Goal: Task Accomplishment & Management: Use online tool/utility

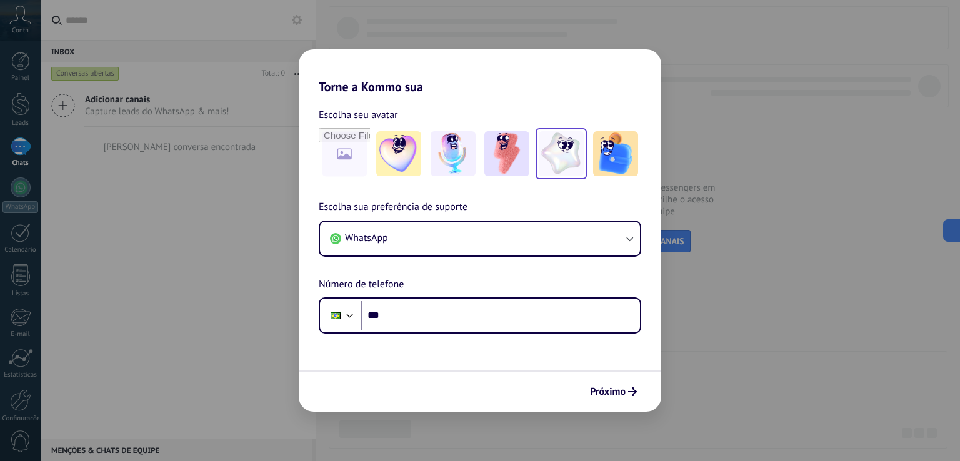
click at [553, 156] on img at bounding box center [561, 153] width 45 height 45
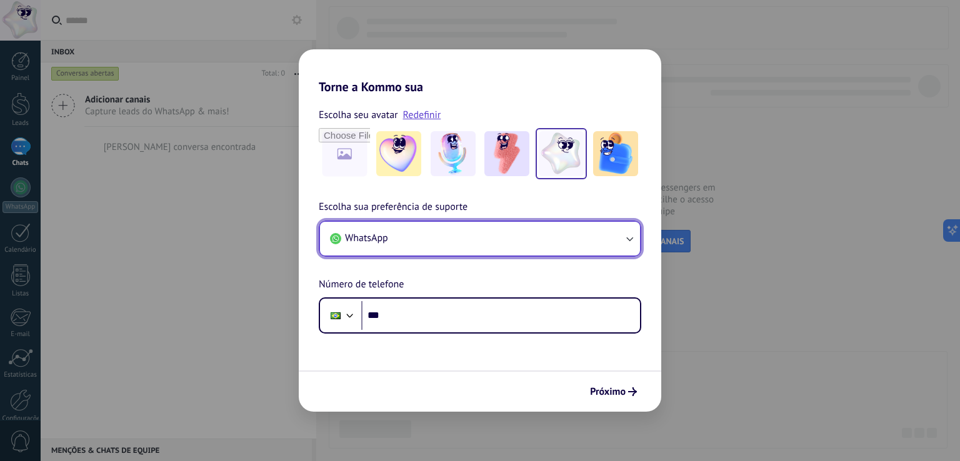
click at [432, 236] on button "WhatsApp" at bounding box center [480, 239] width 320 height 34
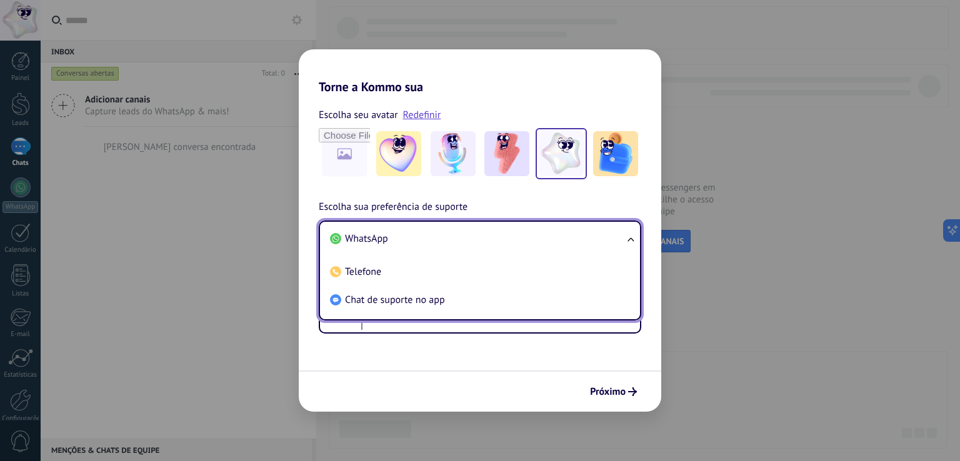
click at [432, 236] on li "WhatsApp" at bounding box center [477, 239] width 305 height 28
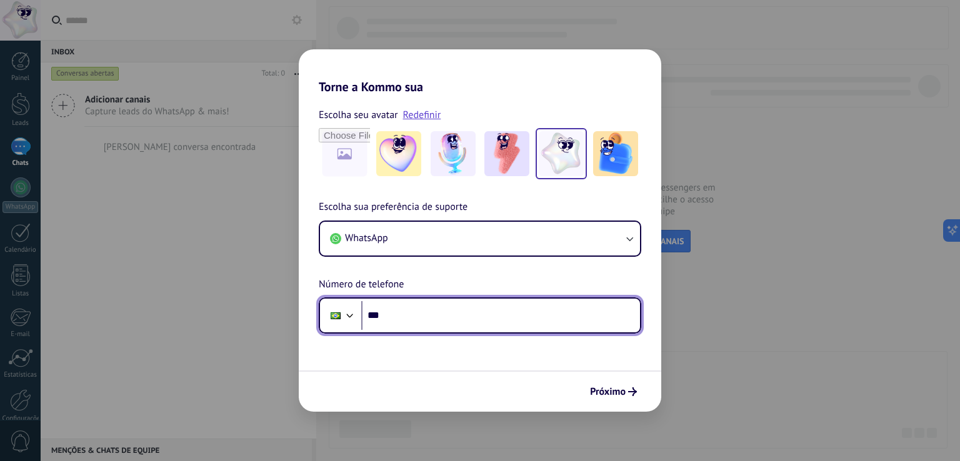
click at [440, 304] on input "***" at bounding box center [500, 315] width 279 height 29
type input "**********"
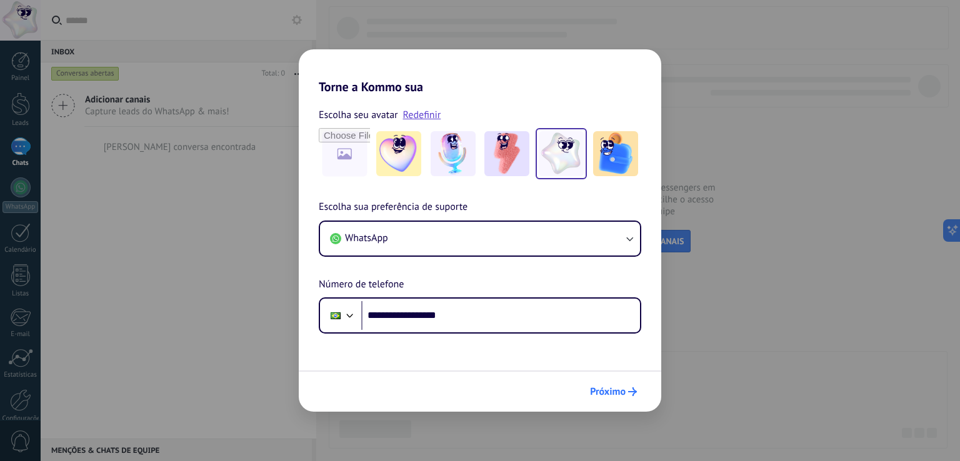
click at [614, 392] on span "Próximo" at bounding box center [608, 391] width 36 height 9
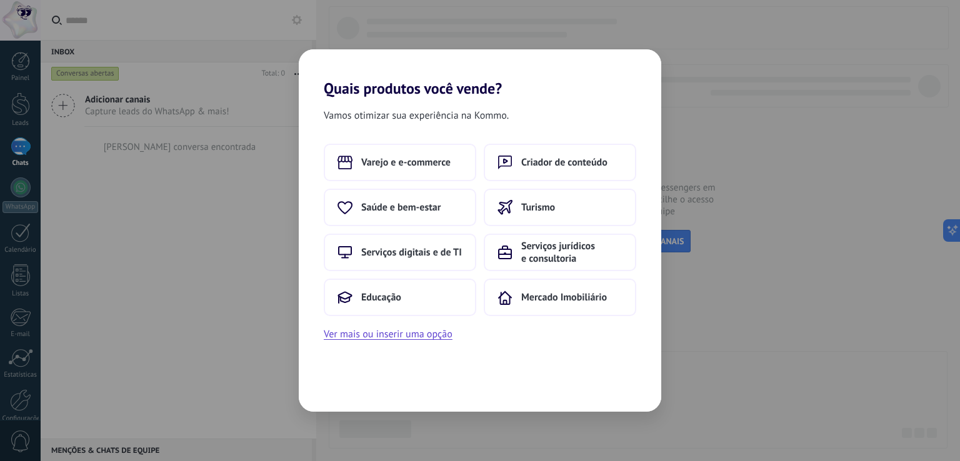
click at [424, 344] on div "Vamos otimizar sua experiência na Kommo. Varejo e e-commerce Criador de conteúd…" at bounding box center [480, 254] width 362 height 314
click at [417, 334] on button "Ver mais ou inserir uma opção" at bounding box center [388, 334] width 129 height 16
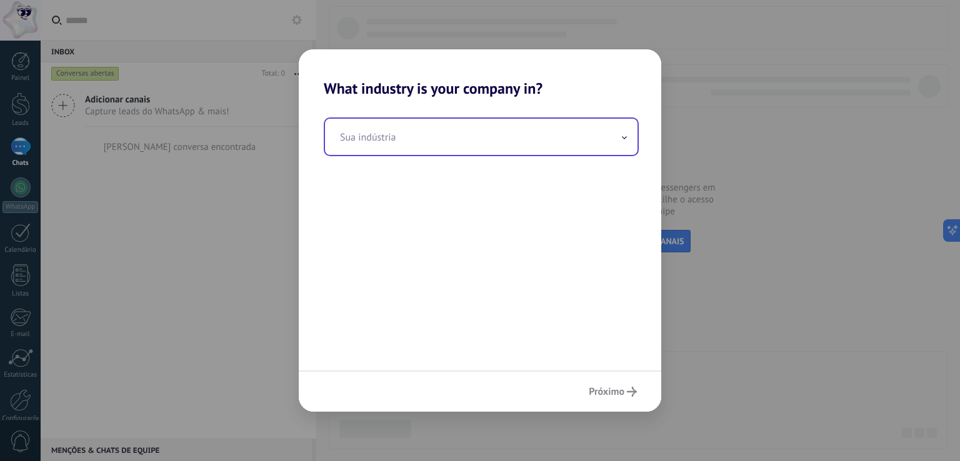
click at [395, 129] on input "text" at bounding box center [481, 137] width 312 height 36
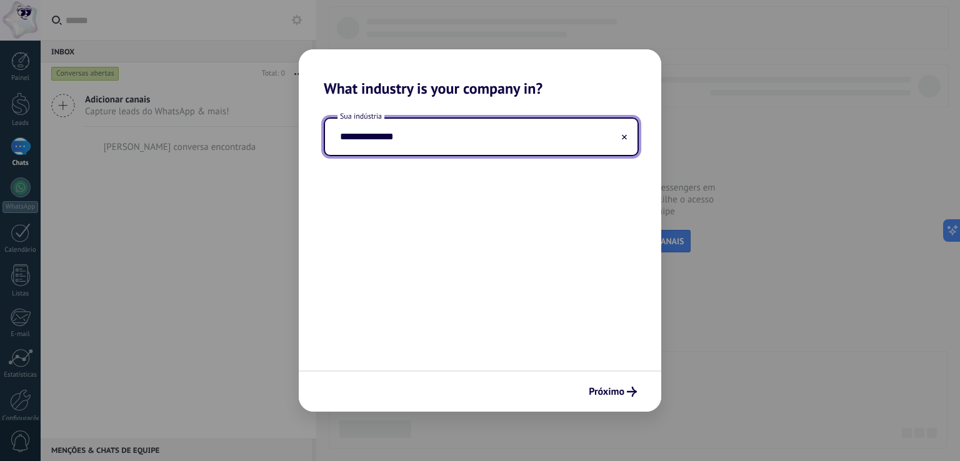
type input "**********"
click at [617, 377] on div "Próximo" at bounding box center [480, 391] width 362 height 41
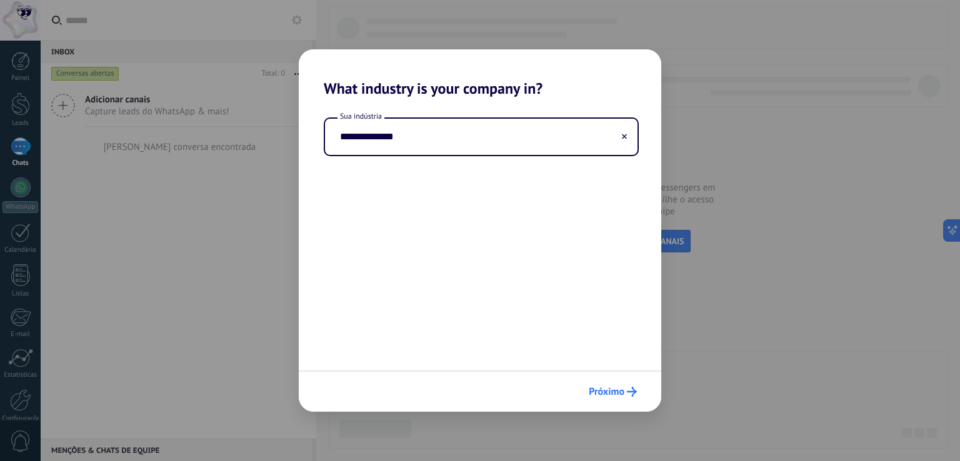
click at [616, 387] on span "Próximo" at bounding box center [607, 391] width 36 height 9
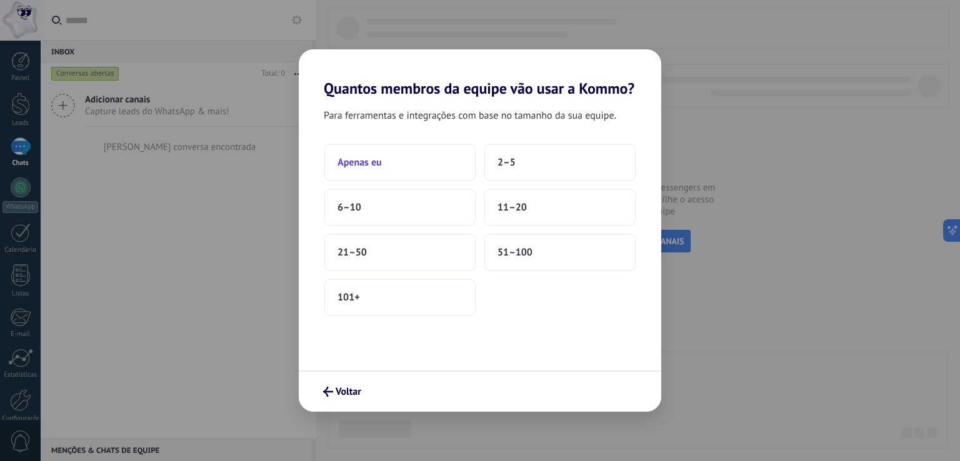
click at [415, 165] on button "Apenas eu" at bounding box center [400, 162] width 152 height 37
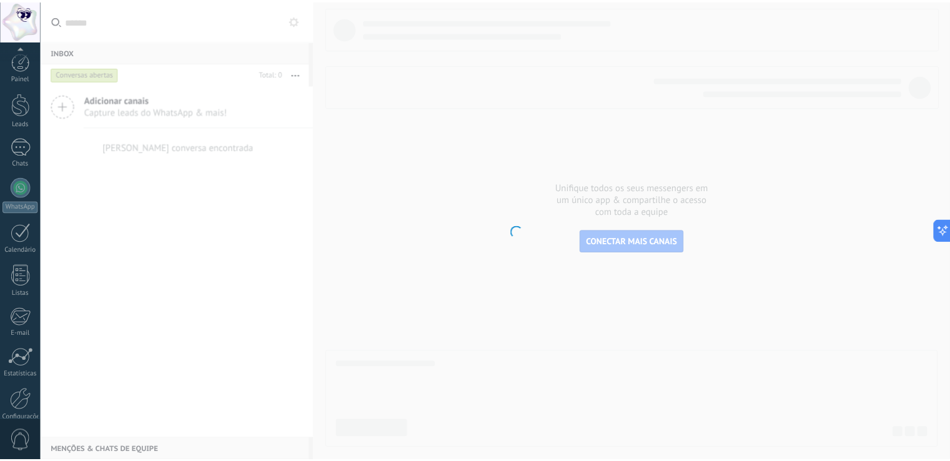
scroll to position [58, 0]
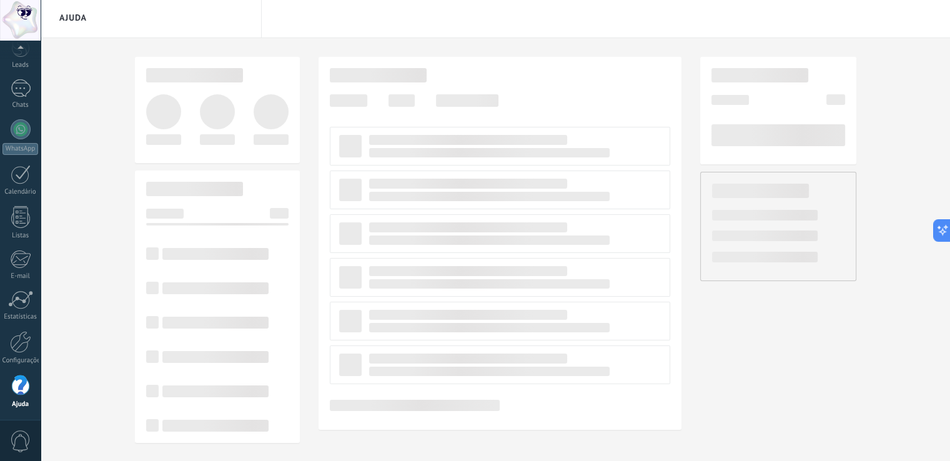
scroll to position [3, 0]
click at [17, 66] on div at bounding box center [20, 61] width 19 height 19
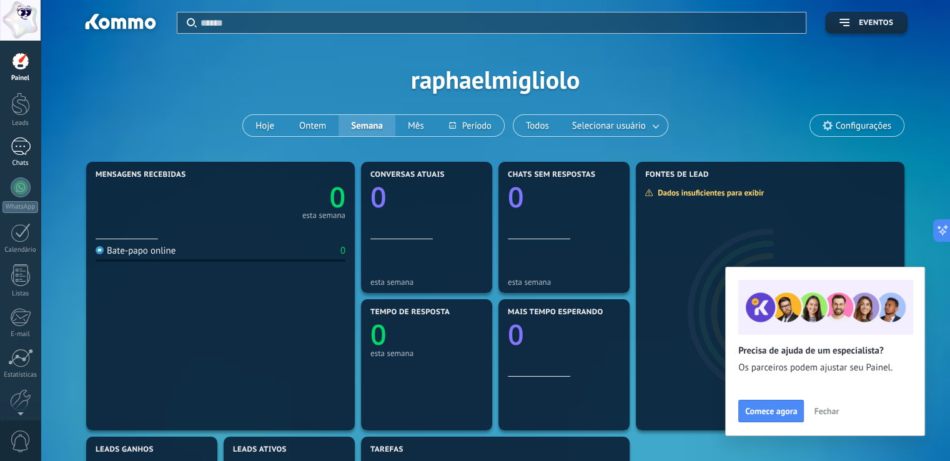
click at [28, 154] on div at bounding box center [21, 146] width 20 height 18
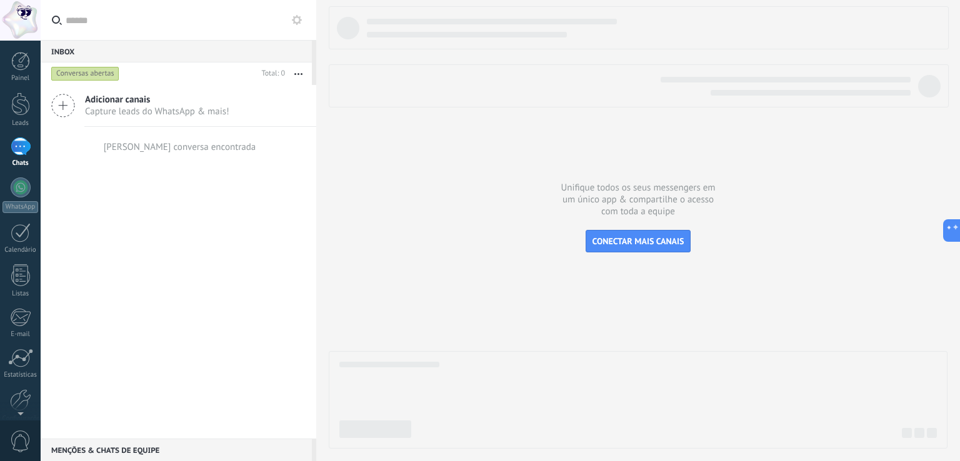
click at [172, 109] on span "Capture leads do WhatsApp & mais!" at bounding box center [157, 112] width 144 height 12
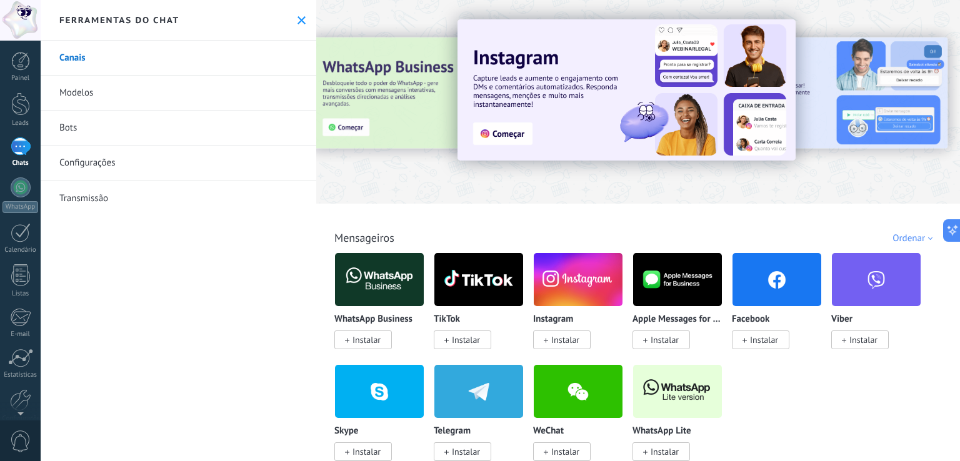
click at [564, 339] on span "Instalar" at bounding box center [565, 339] width 28 height 11
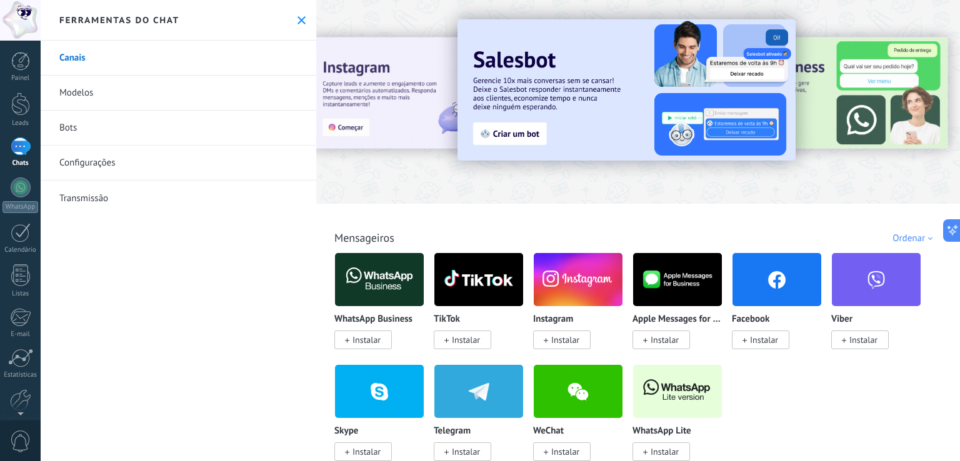
click at [556, 278] on img at bounding box center [578, 279] width 89 height 61
click at [71, 124] on link "Bots" at bounding box center [179, 128] width 276 height 35
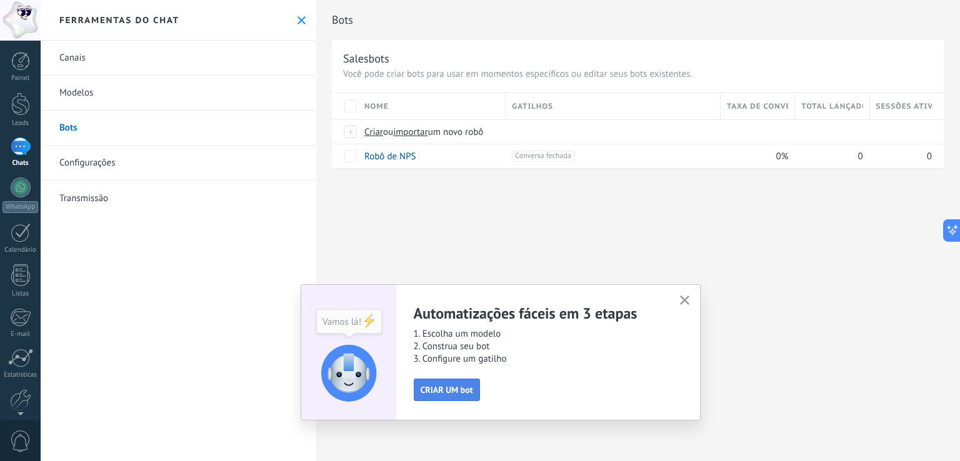
click at [455, 391] on span "CRIAR UM bot" at bounding box center [447, 390] width 52 height 9
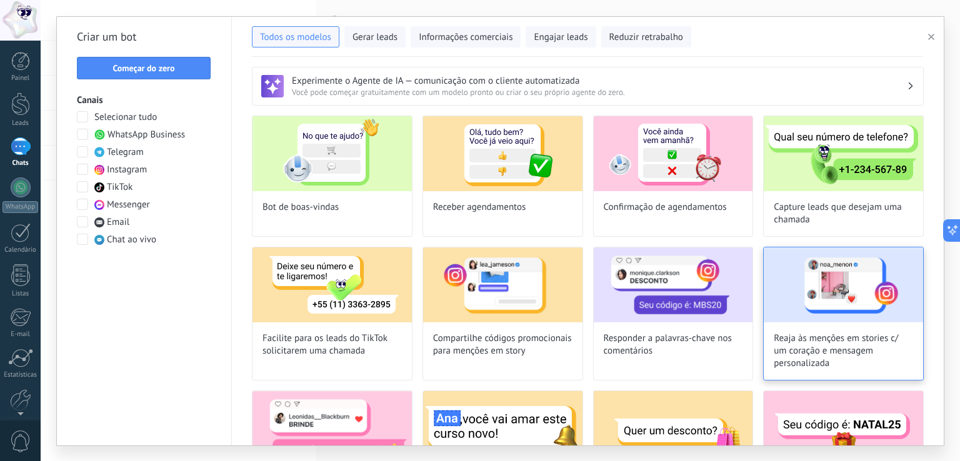
click at [814, 286] on img at bounding box center [843, 284] width 159 height 75
type input "**********"
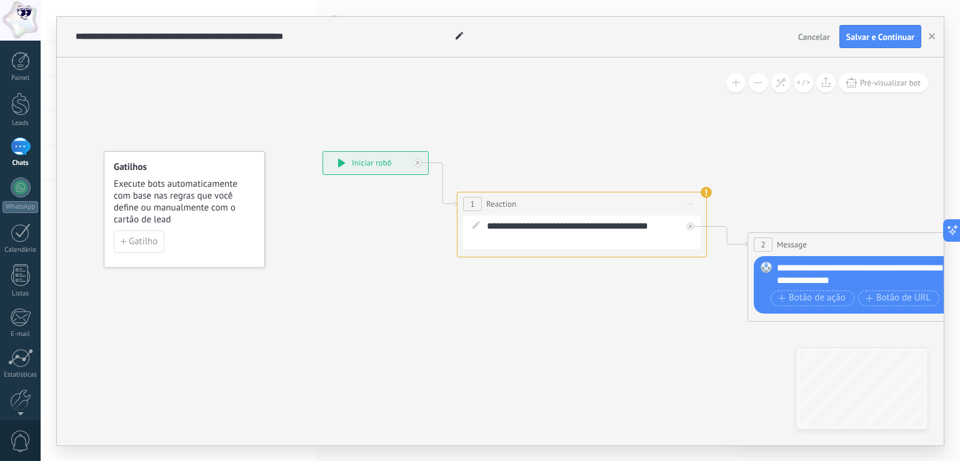
click at [574, 233] on div "**********" at bounding box center [590, 232] width 207 height 25
click at [837, 278] on div "**********" at bounding box center [875, 274] width 196 height 25
drag, startPoint x: 884, startPoint y: 281, endPoint x: 865, endPoint y: 270, distance: 21.5
click at [865, 270] on div "**********" at bounding box center [875, 274] width 196 height 25
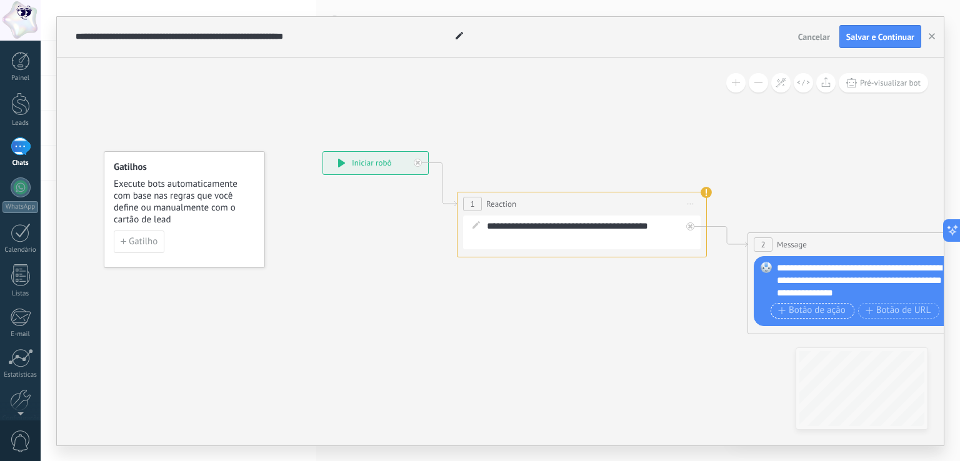
click at [814, 312] on span "Botão de ação" at bounding box center [811, 311] width 67 height 10
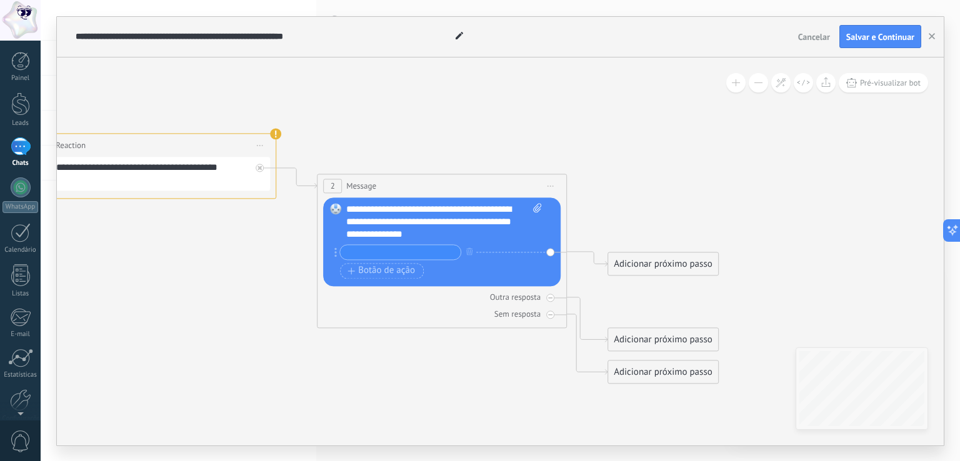
drag, startPoint x: 622, startPoint y: 346, endPoint x: 192, endPoint y: 287, distance: 433.8
click at [192, 287] on icon at bounding box center [283, 238] width 1408 height 916
click at [479, 277] on div "Botão de ação Botão de URL" at bounding box center [440, 271] width 201 height 16
click at [471, 229] on div "**********" at bounding box center [444, 221] width 196 height 37
click at [491, 227] on div "**********" at bounding box center [444, 221] width 196 height 37
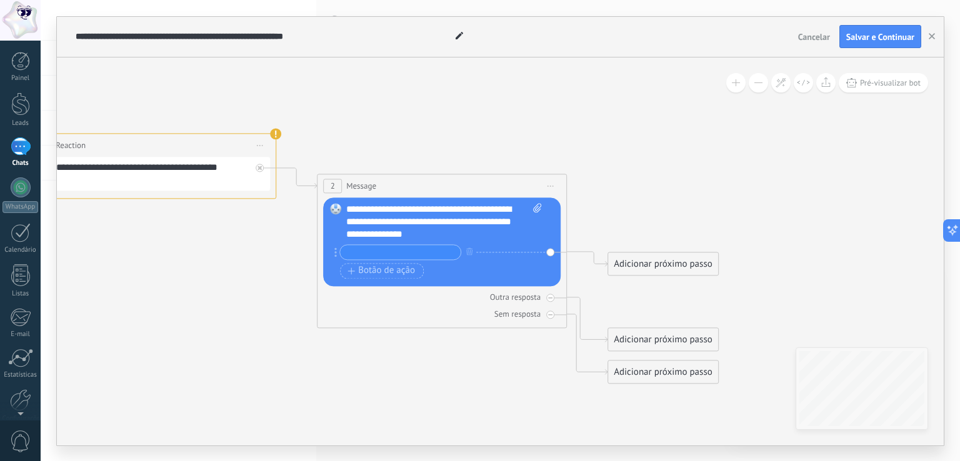
click at [480, 235] on div "**********" at bounding box center [444, 221] width 196 height 37
click at [552, 152] on icon at bounding box center [283, 238] width 1408 height 916
click at [169, 338] on icon at bounding box center [283, 238] width 1408 height 916
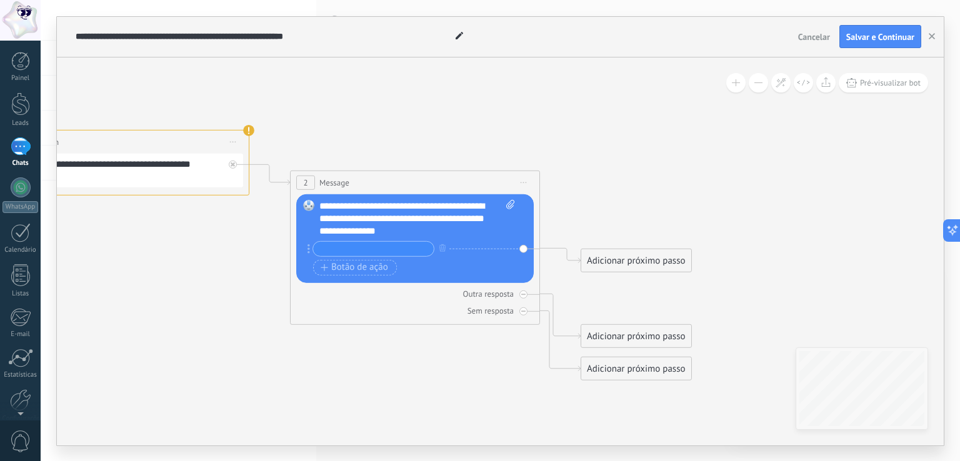
drag, startPoint x: 169, startPoint y: 278, endPoint x: 142, endPoint y: 275, distance: 27.0
click at [142, 275] on icon at bounding box center [257, 234] width 1408 height 916
click at [881, 33] on span "Salvar e Continuar" at bounding box center [880, 36] width 68 height 9
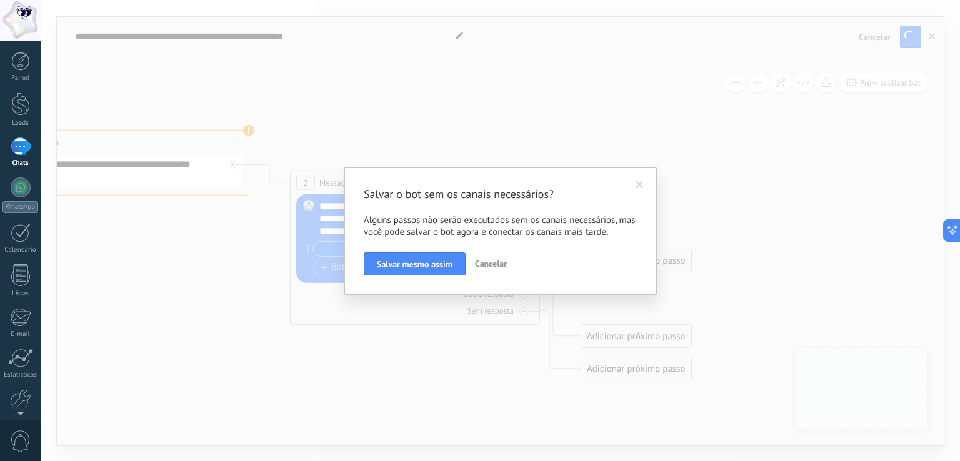
click at [497, 266] on span "Cancelar" at bounding box center [491, 263] width 32 height 11
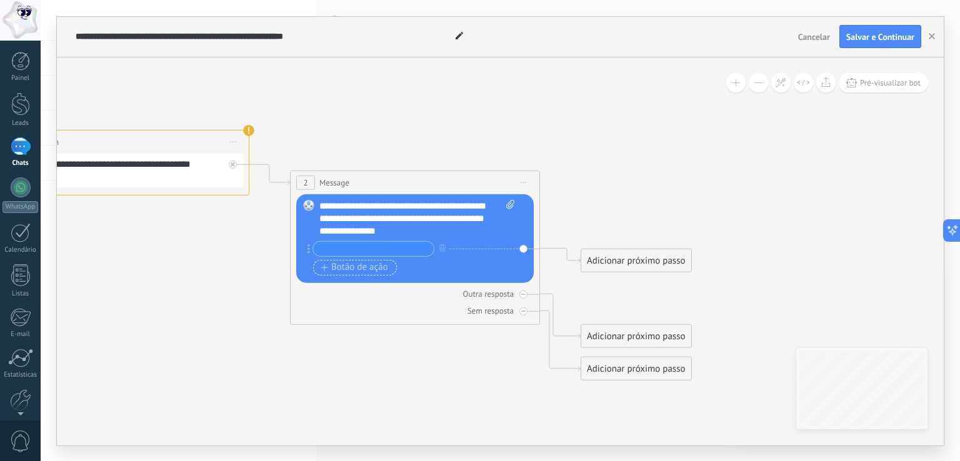
click at [366, 268] on span "Botão de ação" at bounding box center [354, 267] width 67 height 10
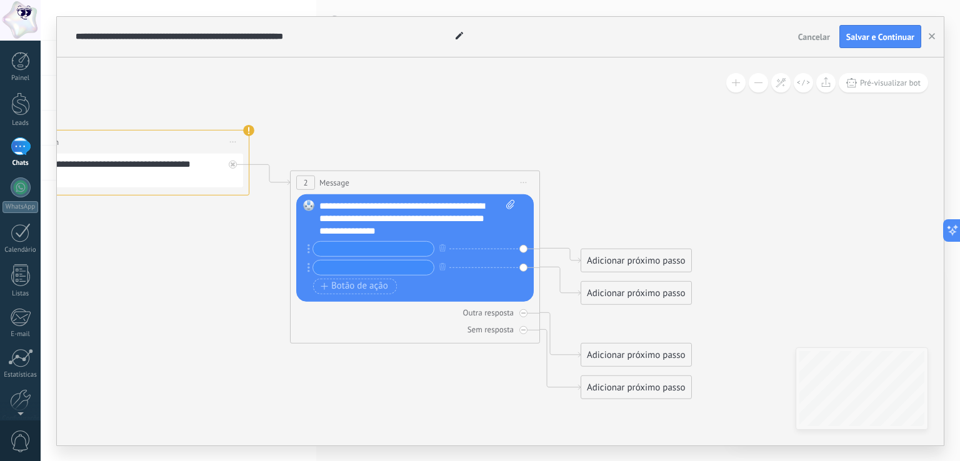
click at [525, 266] on div "Substituir Remover Converter para mensagem de voz Arraste a imagem aqui para an…" at bounding box center [414, 247] width 237 height 107
click at [445, 264] on icon "button" at bounding box center [442, 266] width 6 height 7
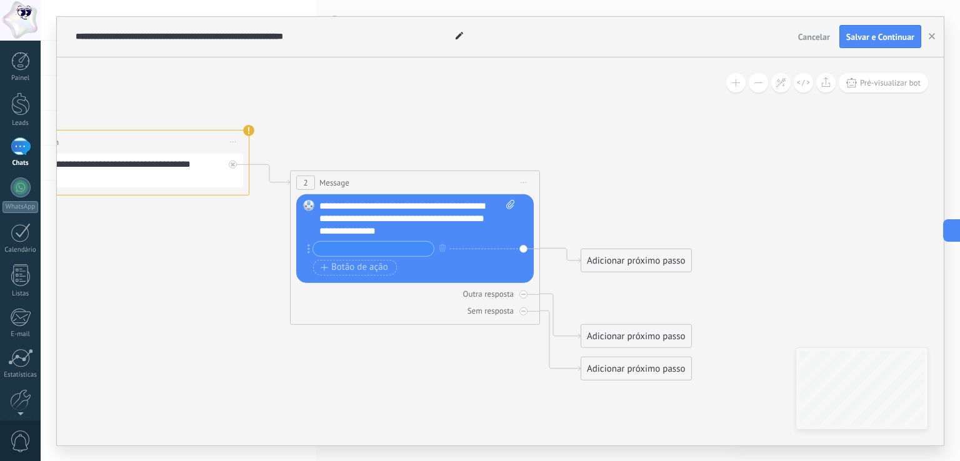
click at [620, 256] on div "Adicionar próximo passo" at bounding box center [636, 260] width 110 height 21
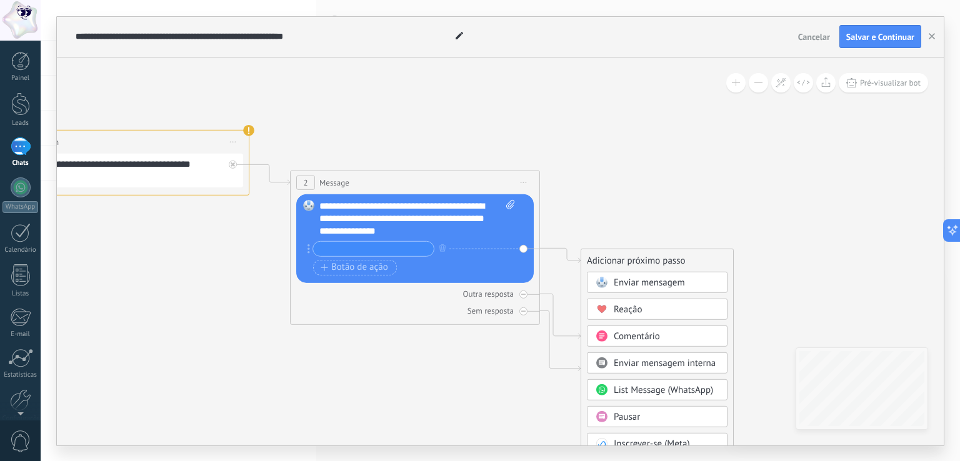
click at [634, 309] on span "Reação" at bounding box center [628, 309] width 29 height 12
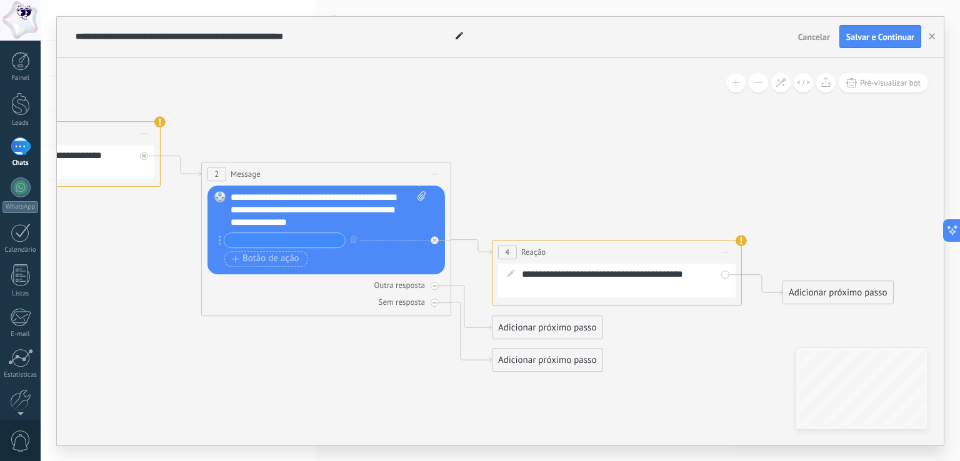
drag, startPoint x: 237, startPoint y: 357, endPoint x: 346, endPoint y: 345, distance: 108.8
click at [343, 346] on icon at bounding box center [313, 226] width 1699 height 916
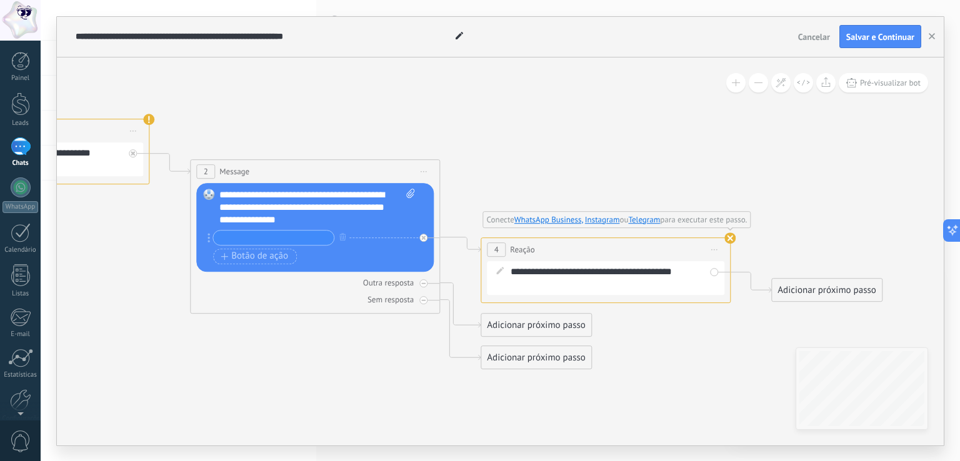
click at [730, 237] on use at bounding box center [729, 237] width 11 height 11
click at [716, 247] on span "Iniciar pré-visualização aqui [GEOGRAPHIC_DATA] Duplicar Excluir" at bounding box center [714, 250] width 20 height 18
click at [749, 331] on div "Excluir" at bounding box center [780, 331] width 143 height 21
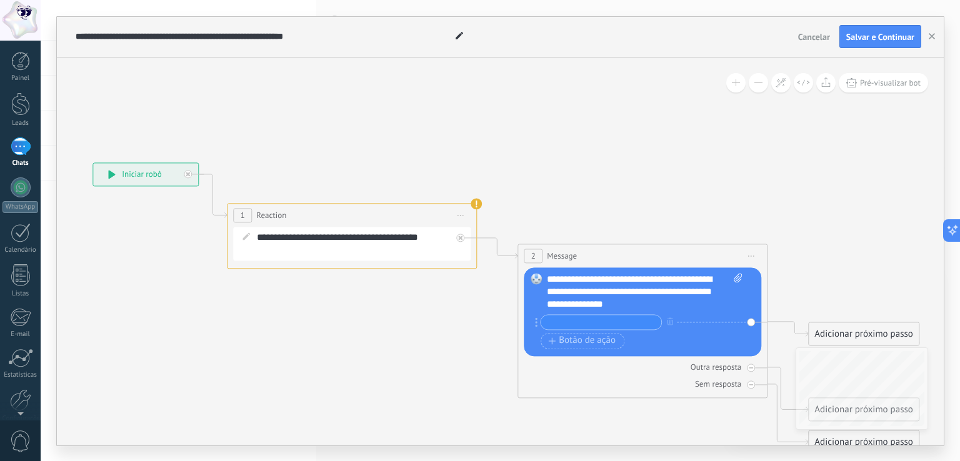
drag, startPoint x: 125, startPoint y: 227, endPoint x: 452, endPoint y: 311, distance: 338.1
click at [452, 311] on icon at bounding box center [484, 308] width 1408 height 916
click at [460, 212] on span "Iniciar pré-visualização aqui [GEOGRAPHIC_DATA] Duplicar Excluir" at bounding box center [461, 215] width 20 height 18
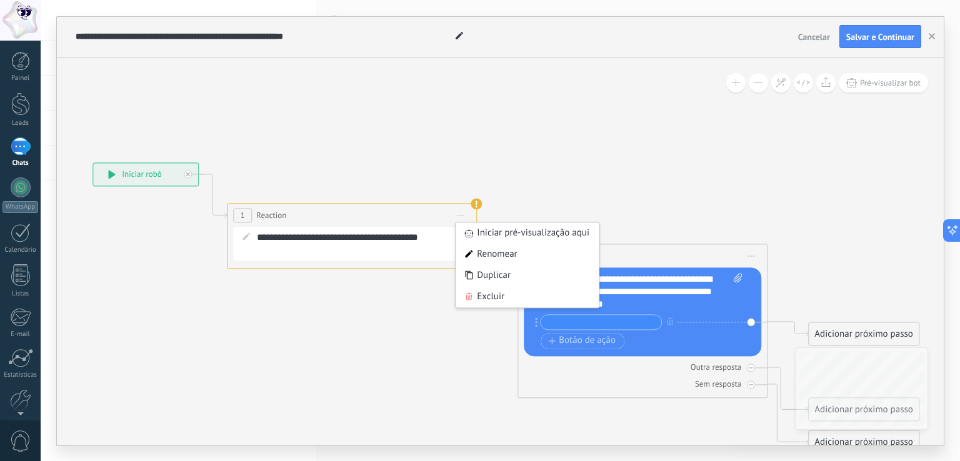
click at [284, 150] on icon at bounding box center [484, 308] width 1408 height 916
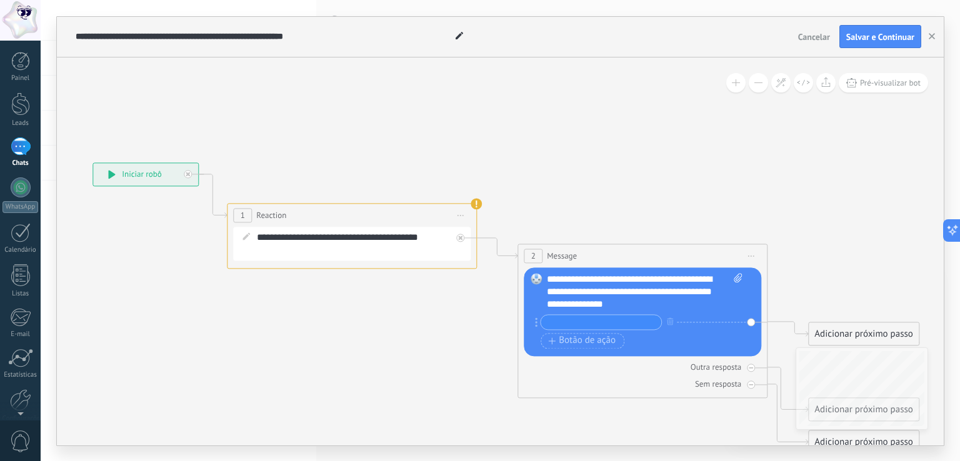
click at [270, 214] on span "Reaction" at bounding box center [271, 215] width 30 height 12
click at [361, 242] on div "**********" at bounding box center [360, 243] width 207 height 25
click at [462, 215] on icon at bounding box center [460, 215] width 6 height 1
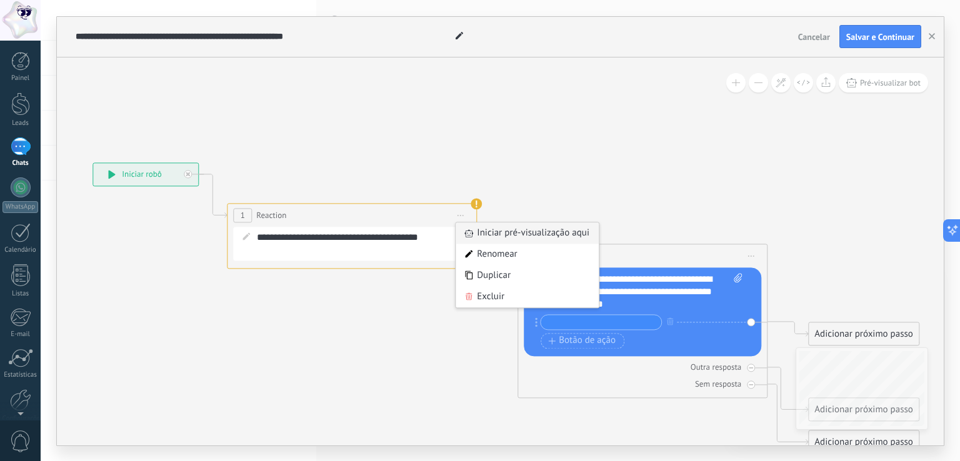
click at [501, 232] on div "Iniciar pré-visualização aqui" at bounding box center [527, 232] width 143 height 21
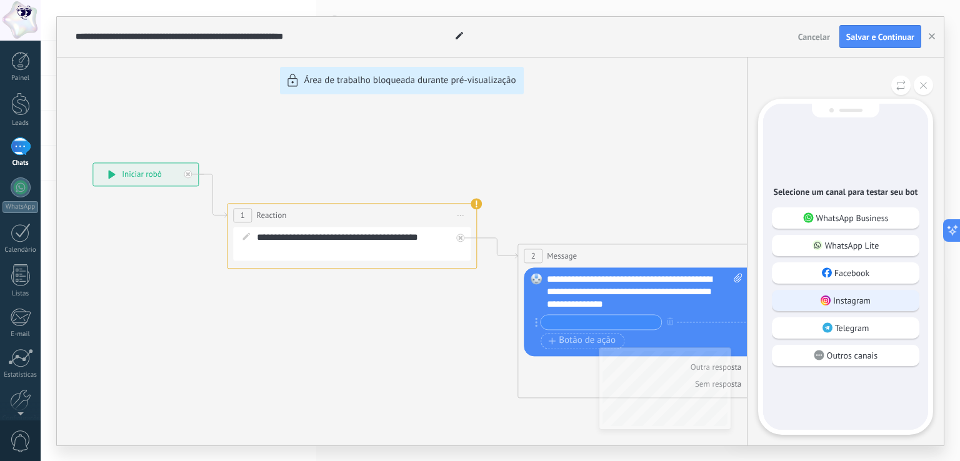
click at [847, 301] on p "Instagram" at bounding box center [851, 300] width 37 height 11
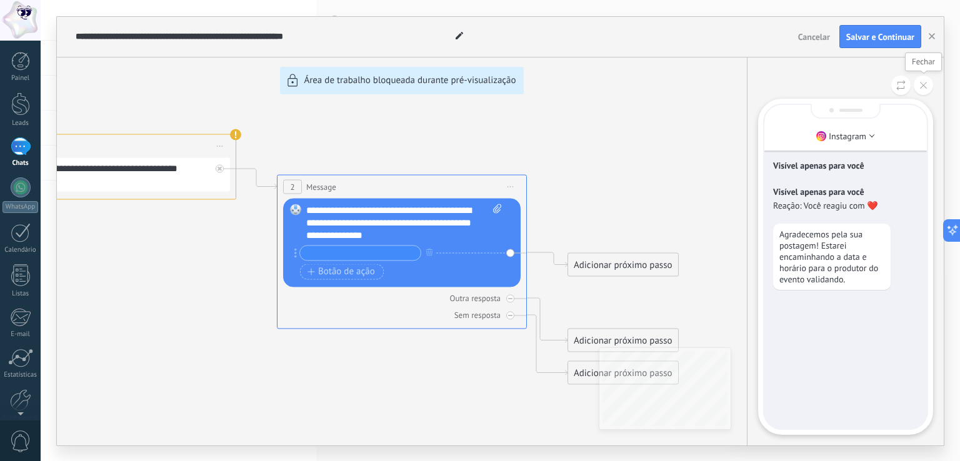
click at [925, 86] on icon at bounding box center [923, 85] width 7 height 7
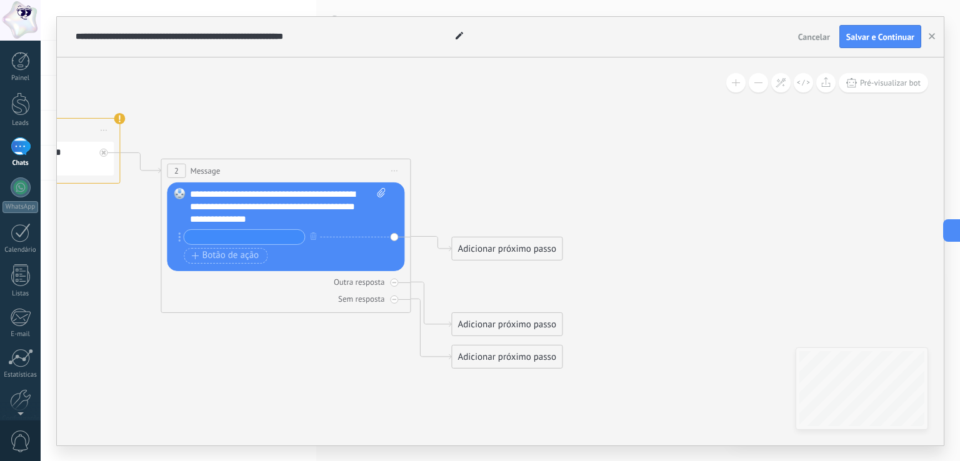
drag, startPoint x: 378, startPoint y: 125, endPoint x: 262, endPoint y: 109, distance: 116.7
click at [262, 109] on icon at bounding box center [127, 223] width 1408 height 916
click at [241, 366] on icon at bounding box center [127, 223] width 1408 height 916
click at [858, 38] on span "Salvar e Continuar" at bounding box center [880, 36] width 68 height 9
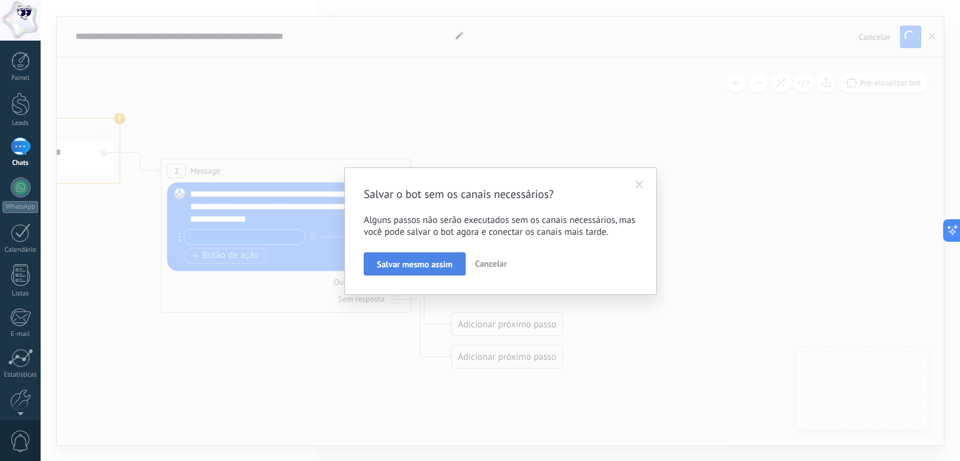
click at [424, 266] on span "Salvar mesmo assim" at bounding box center [415, 264] width 76 height 9
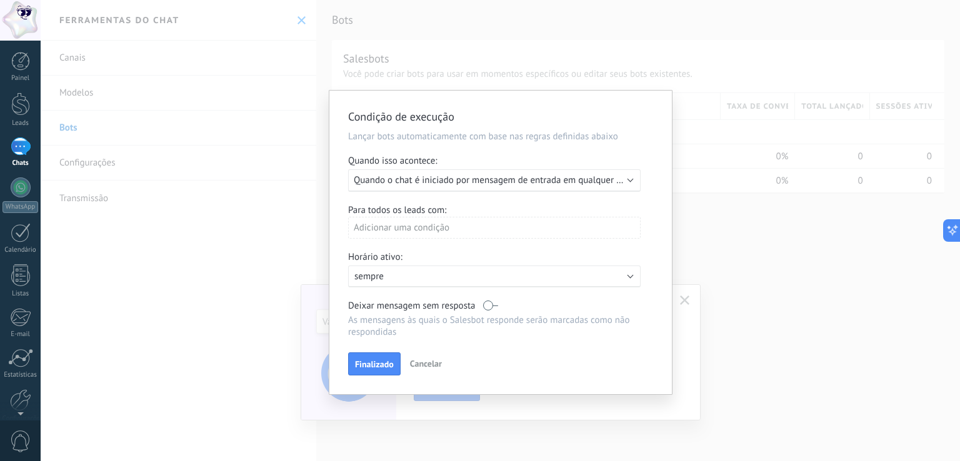
click at [436, 181] on span "Quando o chat é iniciado por mensagem de entrada em qualquer canal" at bounding box center [496, 180] width 284 height 12
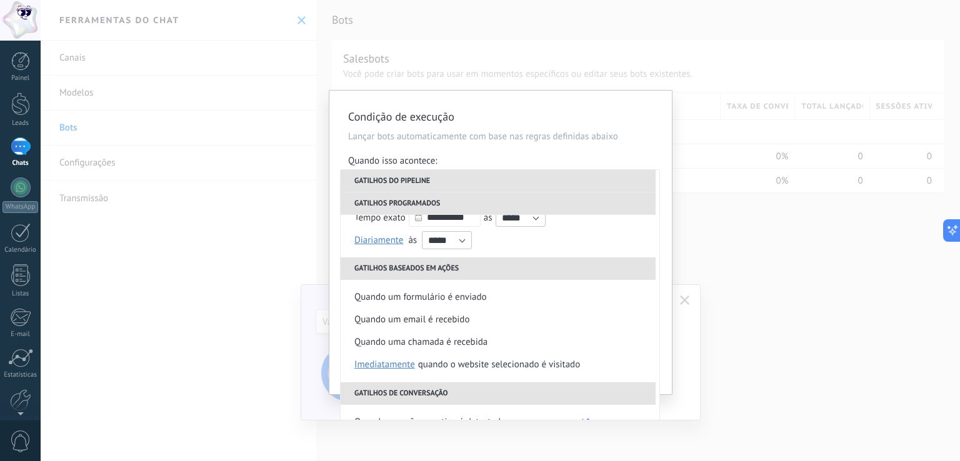
scroll to position [182, 0]
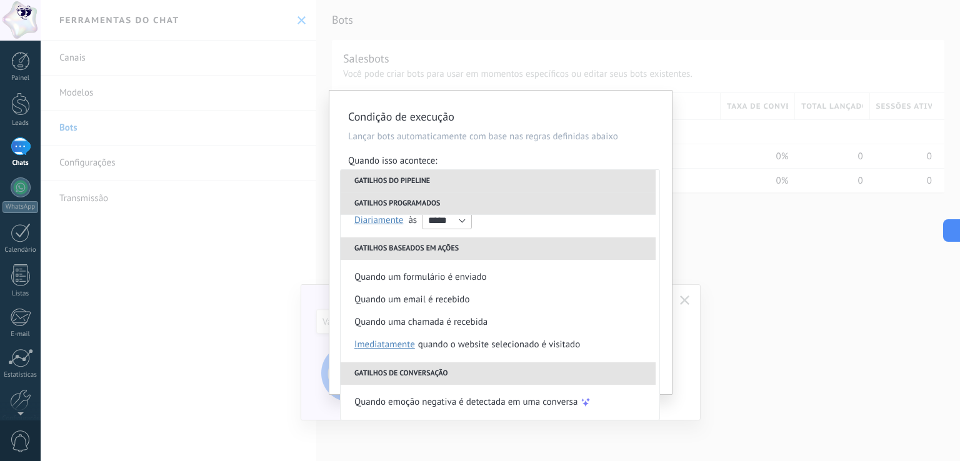
click at [685, 139] on div "Condição de execução Lançar bots automaticamente com base nas regras definidas …" at bounding box center [500, 230] width 919 height 461
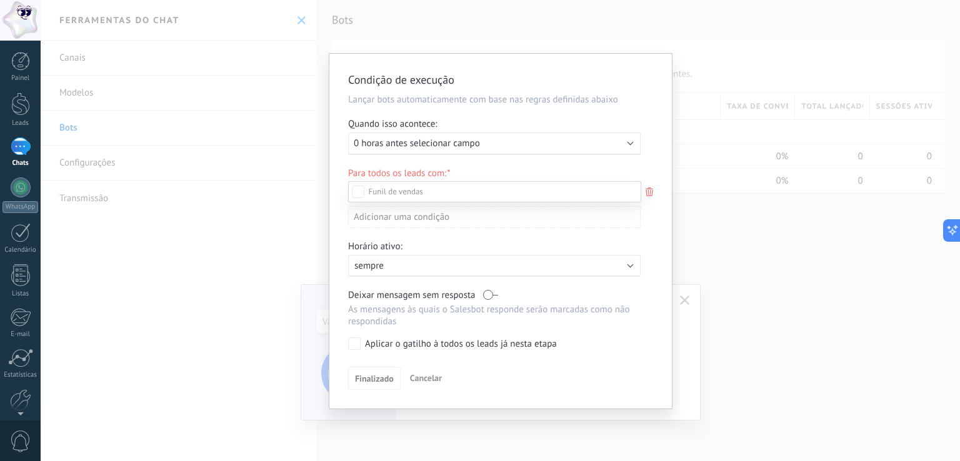
click at [680, 25] on div at bounding box center [500, 230] width 919 height 461
click at [462, 151] on div "Executar: 0 horas antes selecionar campo" at bounding box center [494, 143] width 292 height 22
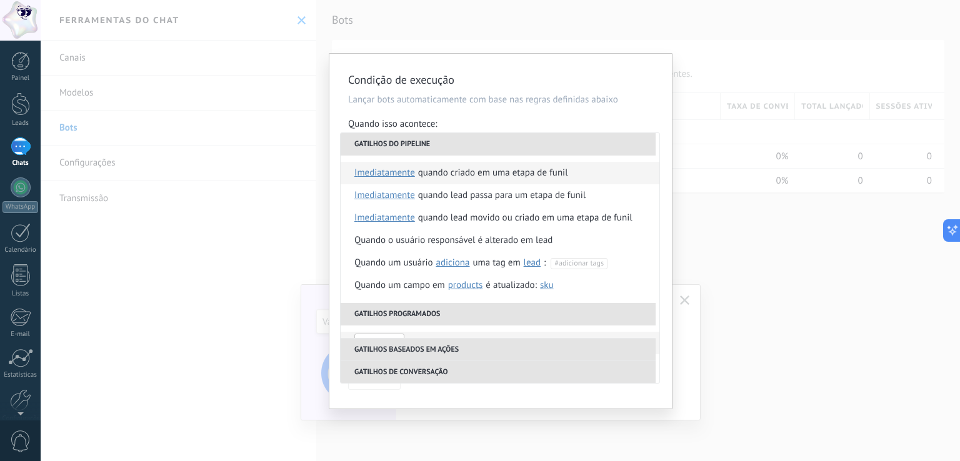
click at [502, 171] on div "Quando criado em uma etapa de funil" at bounding box center [493, 173] width 150 height 22
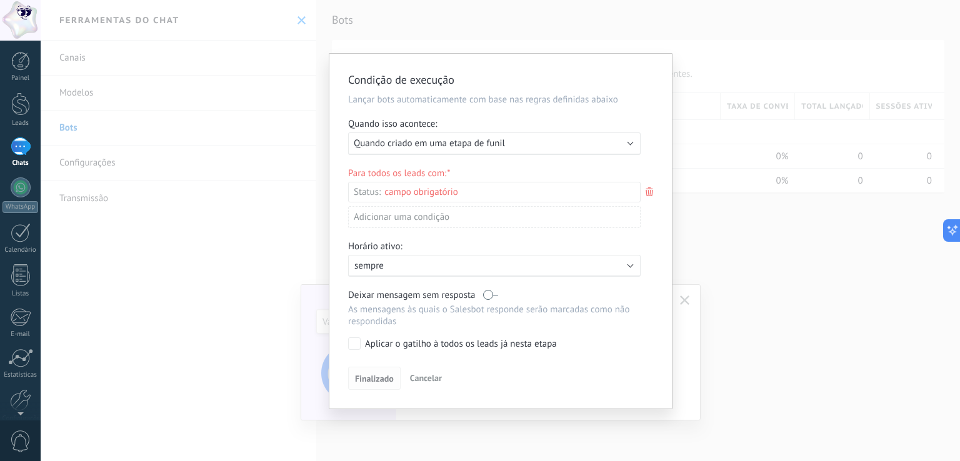
click at [369, 377] on span "Finalizado" at bounding box center [374, 378] width 39 height 9
click at [421, 376] on span "Cancelar" at bounding box center [426, 377] width 32 height 11
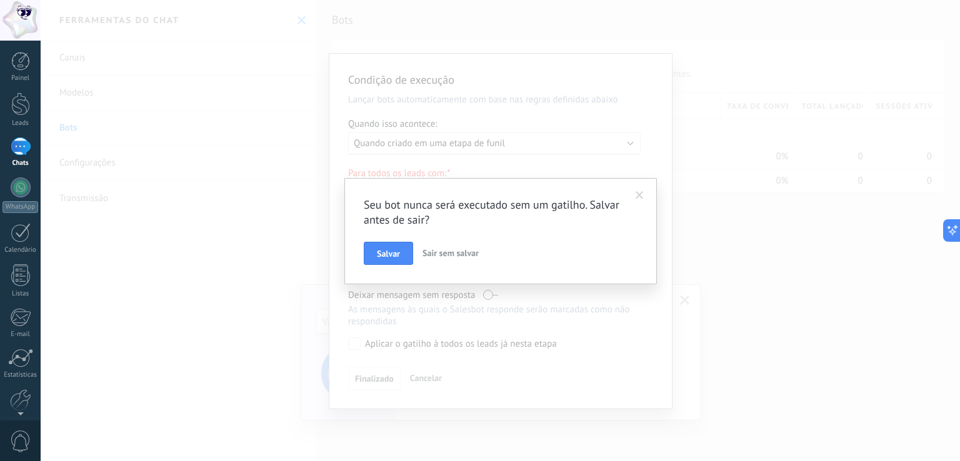
click at [436, 246] on button "Sair sem salvar" at bounding box center [450, 254] width 66 height 24
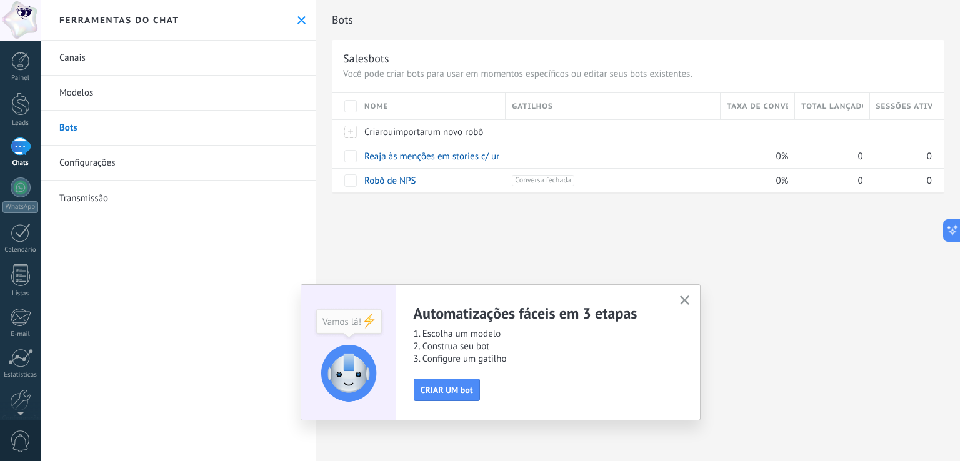
click at [684, 301] on use "button" at bounding box center [684, 300] width 9 height 9
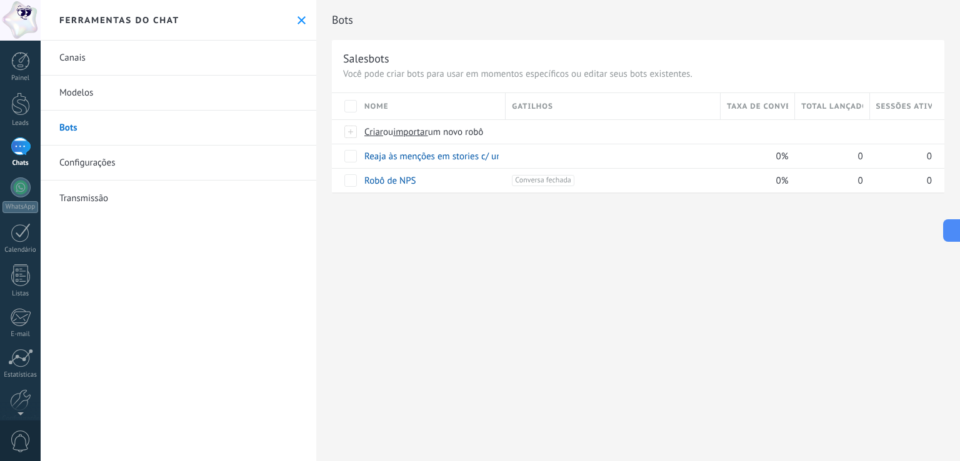
click at [75, 162] on link "Configurações" at bounding box center [179, 163] width 276 height 35
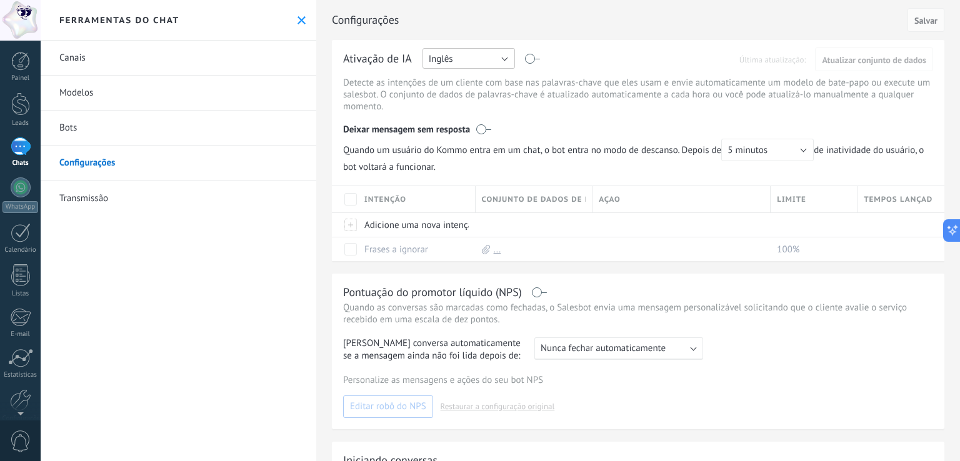
click at [474, 54] on button "Inglês" at bounding box center [468, 58] width 92 height 21
click at [462, 123] on span "Português" at bounding box center [463, 123] width 96 height 12
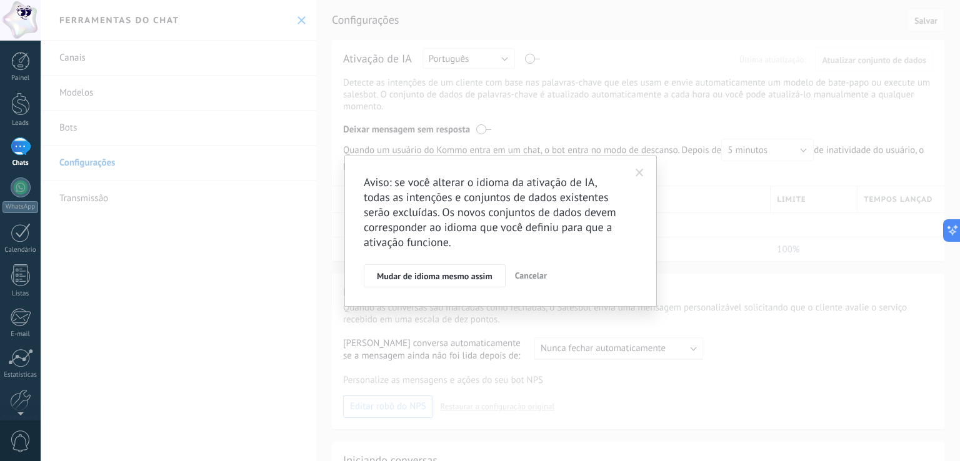
click at [534, 274] on span "Cancelar" at bounding box center [531, 275] width 32 height 11
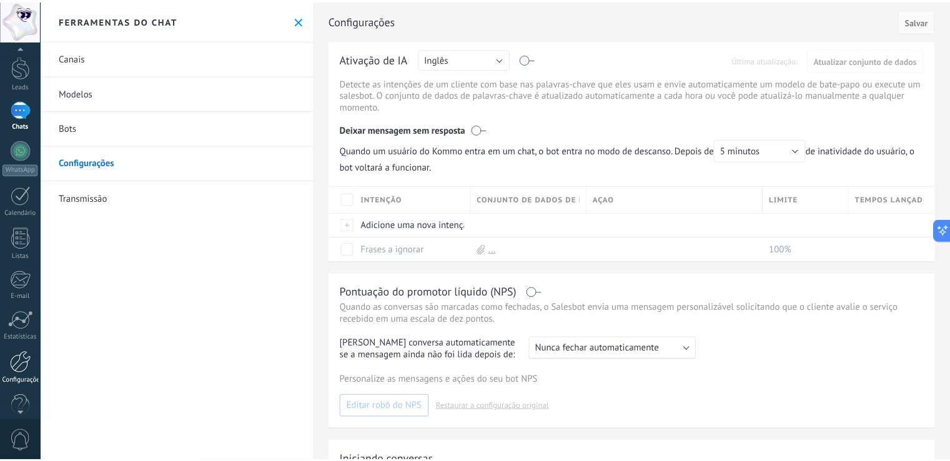
scroll to position [58, 0]
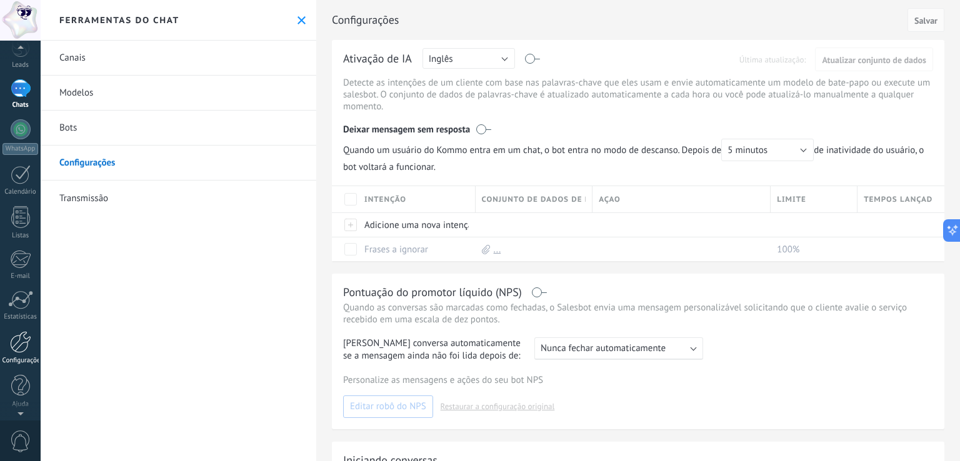
click at [23, 361] on div "Configurações" at bounding box center [20, 361] width 36 height 8
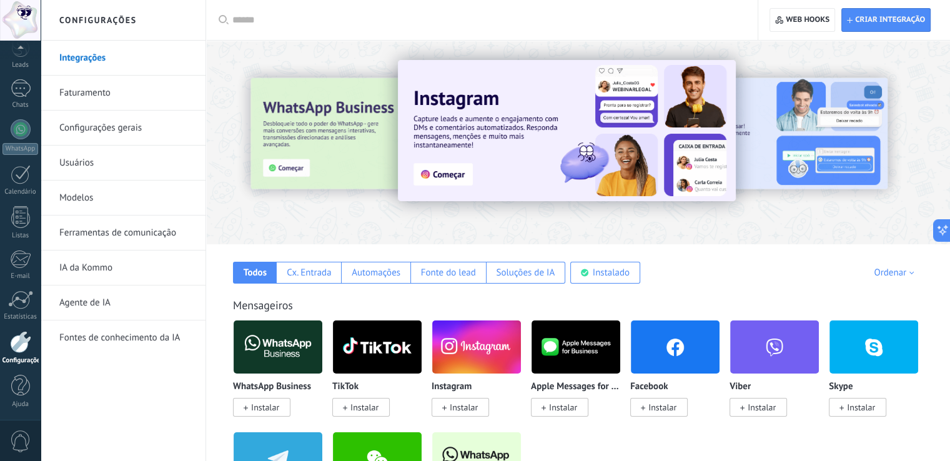
click at [82, 160] on link "Usuários" at bounding box center [126, 163] width 134 height 35
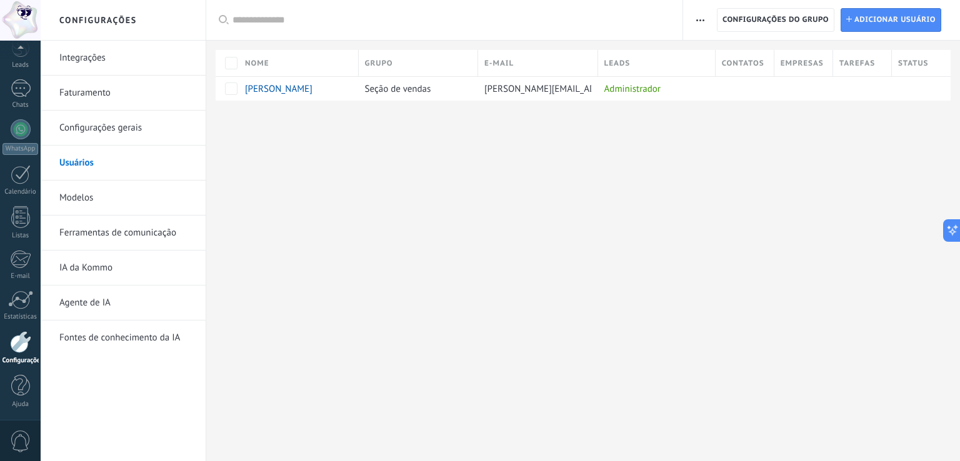
click at [86, 55] on link "Integrações" at bounding box center [126, 58] width 134 height 35
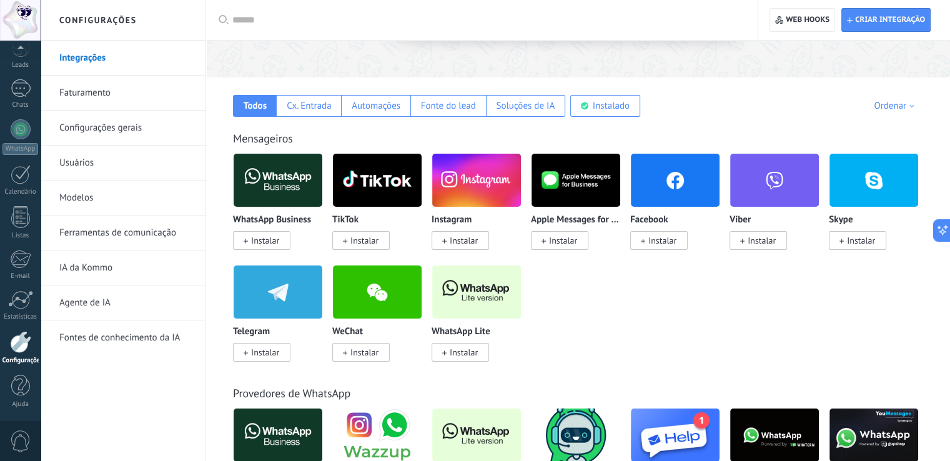
scroll to position [187, 0]
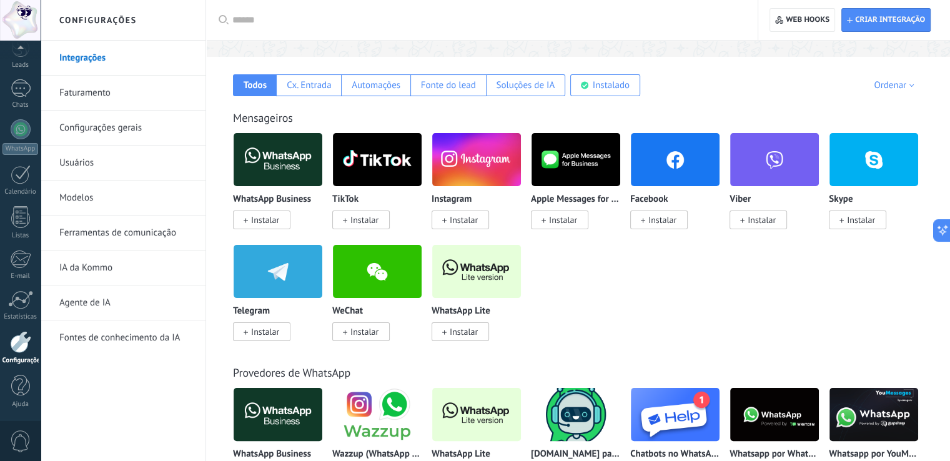
click at [474, 169] on img at bounding box center [476, 159] width 89 height 61
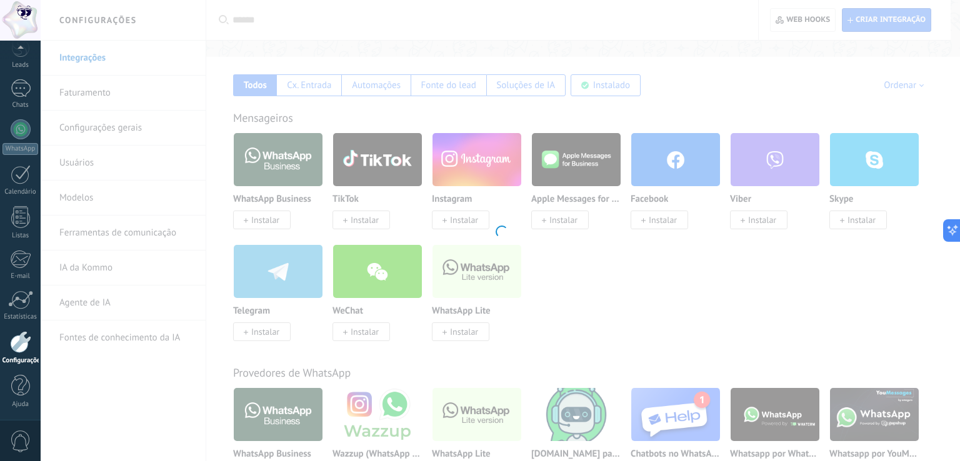
click at [459, 226] on div "Instagram Pegue os leads do Instagram e mantenha-os conversando sem sair da Kom…" at bounding box center [500, 230] width 919 height 461
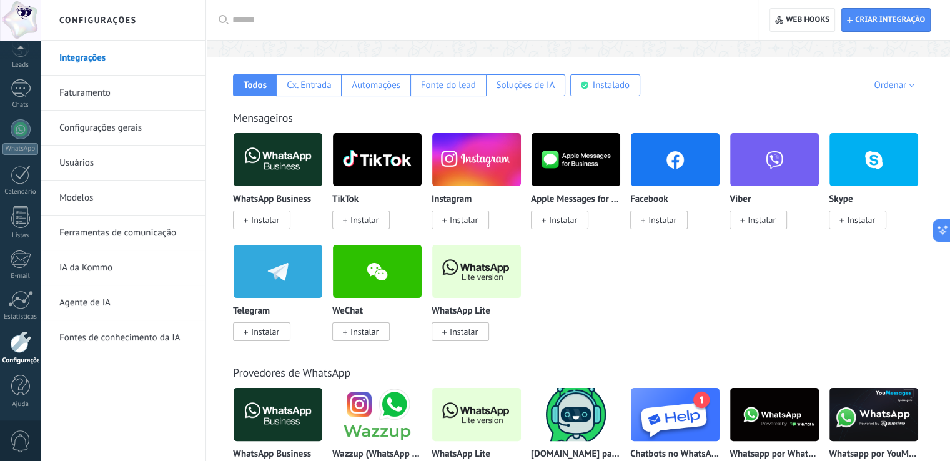
click at [454, 219] on span "Instalar" at bounding box center [464, 219] width 28 height 11
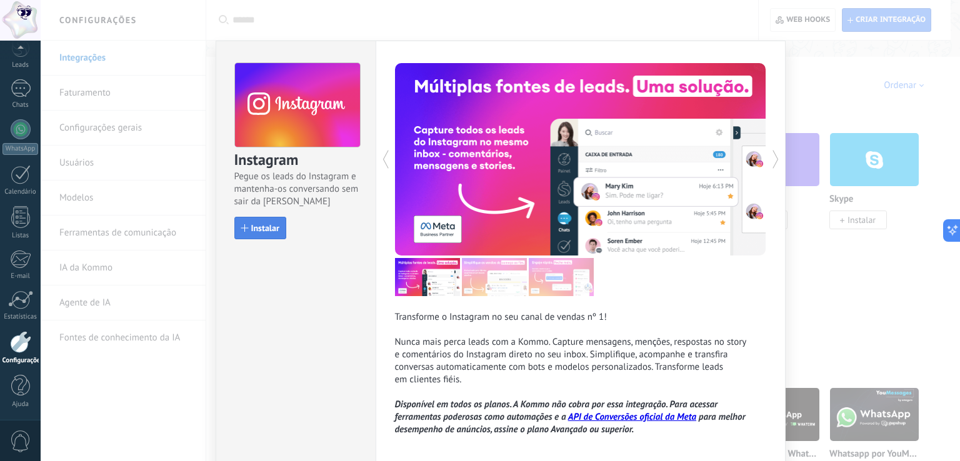
click at [252, 228] on span "Instalar" at bounding box center [265, 228] width 28 height 9
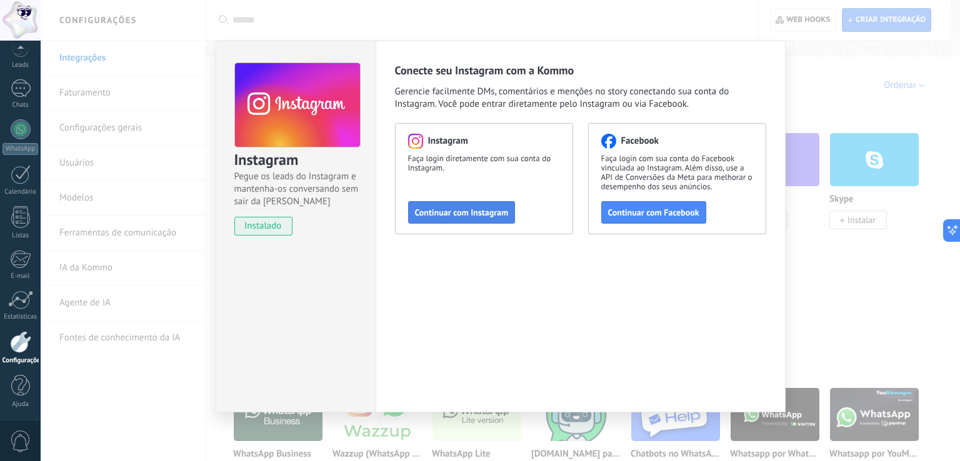
click at [443, 211] on span "Continuar com Instagram" at bounding box center [462, 212] width 94 height 9
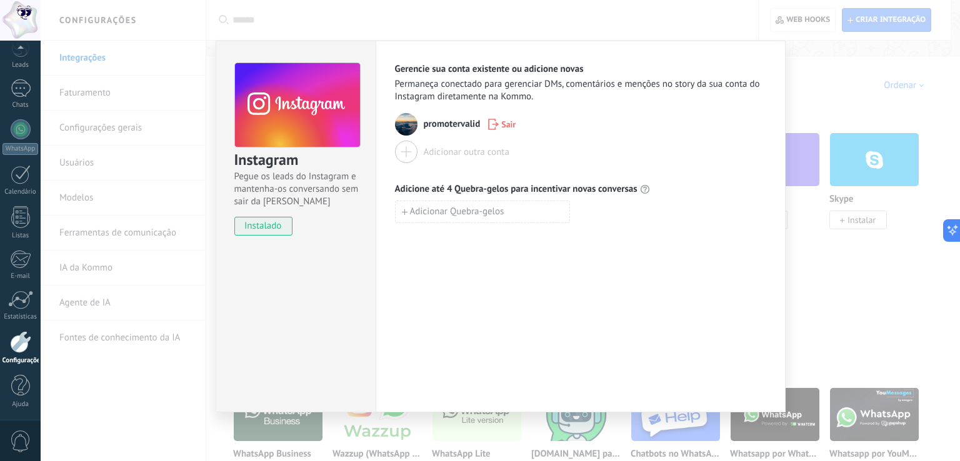
click at [709, 18] on div "Instagram Pegue os leads do Instagram e mantenha-os conversando sem sair da Kom…" at bounding box center [500, 230] width 919 height 461
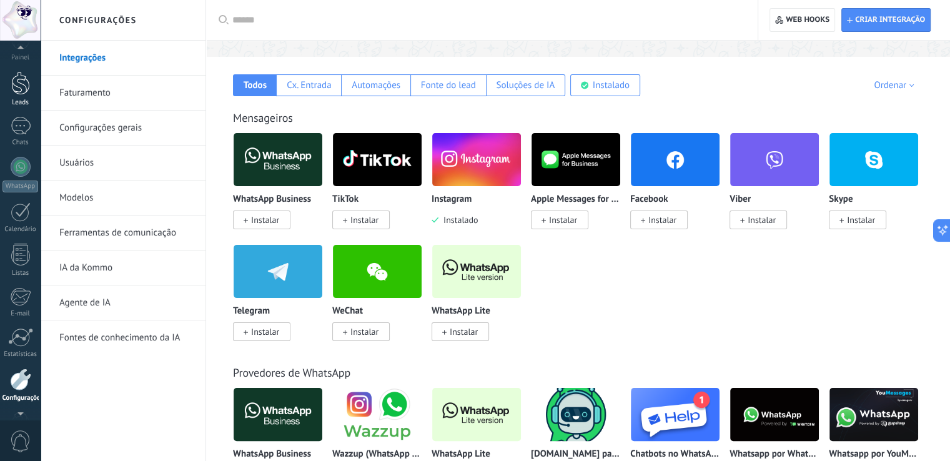
scroll to position [0, 0]
click at [22, 70] on div at bounding box center [20, 61] width 19 height 19
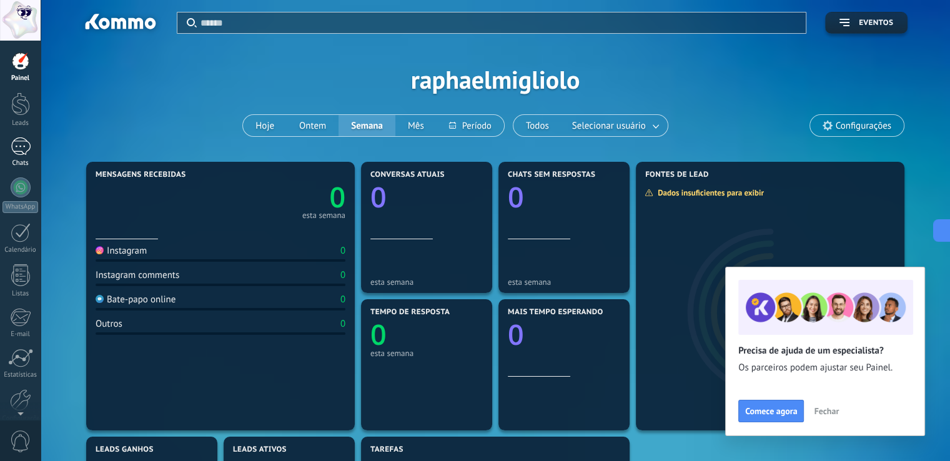
click at [22, 149] on div at bounding box center [21, 146] width 20 height 18
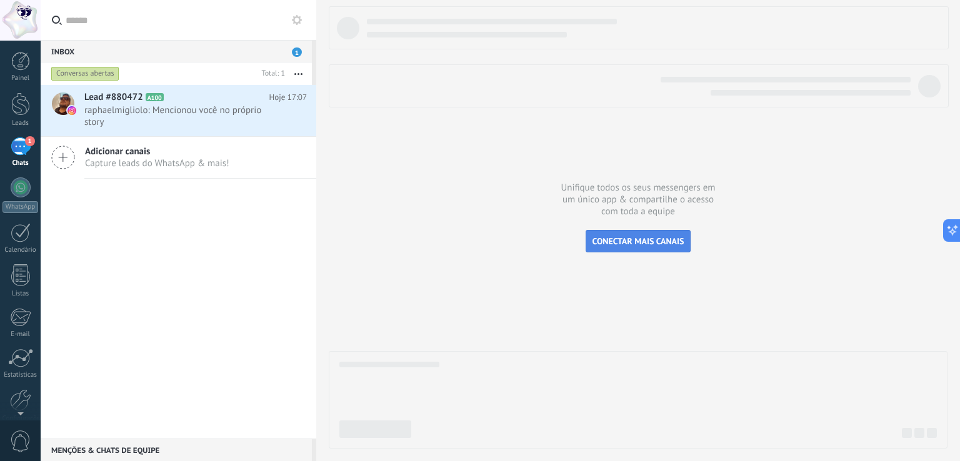
click at [657, 242] on span "CONECTAR MAIS CANAIS" at bounding box center [638, 241] width 92 height 11
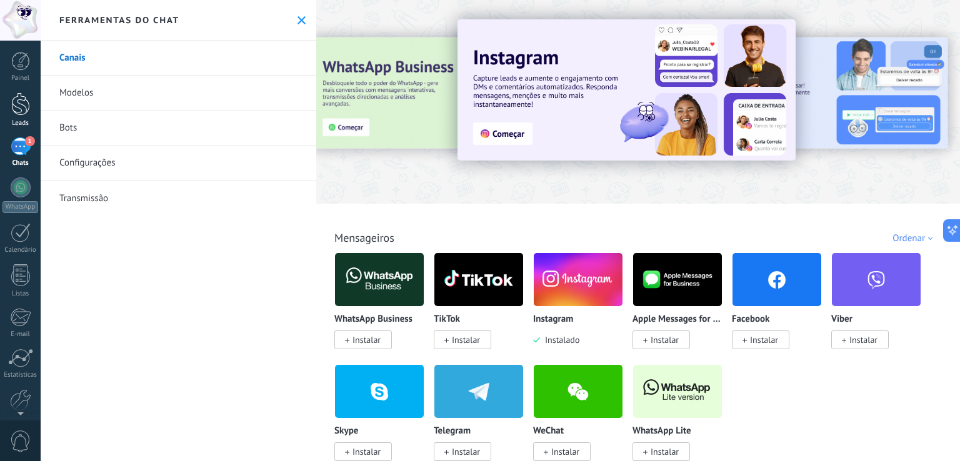
click at [19, 103] on div at bounding box center [20, 103] width 19 height 23
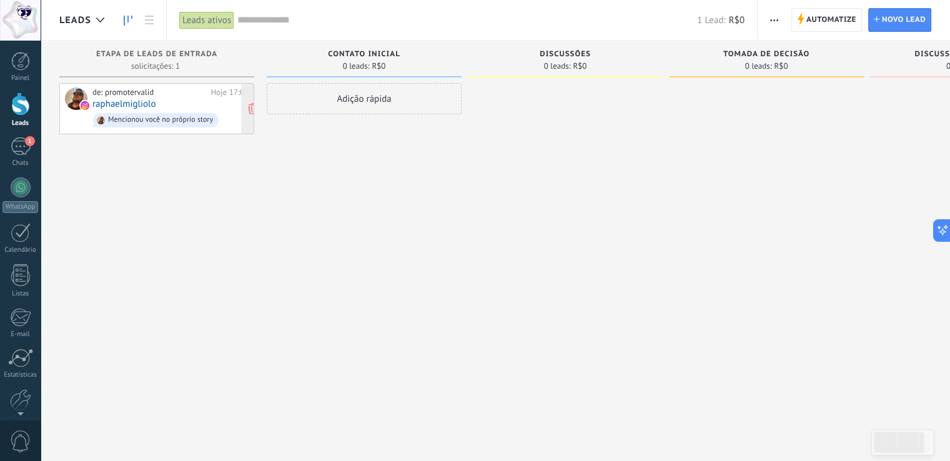
click at [179, 92] on div "de: promotervalid" at bounding box center [149, 92] width 114 height 10
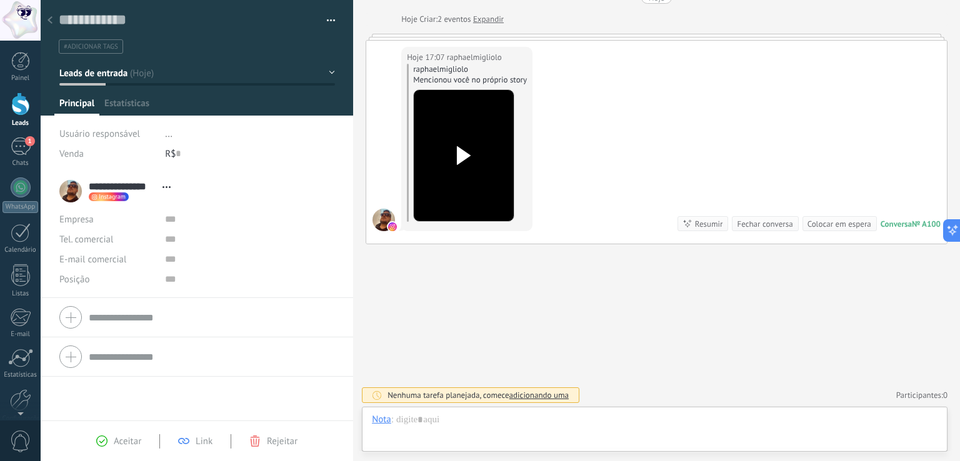
scroll to position [18, 0]
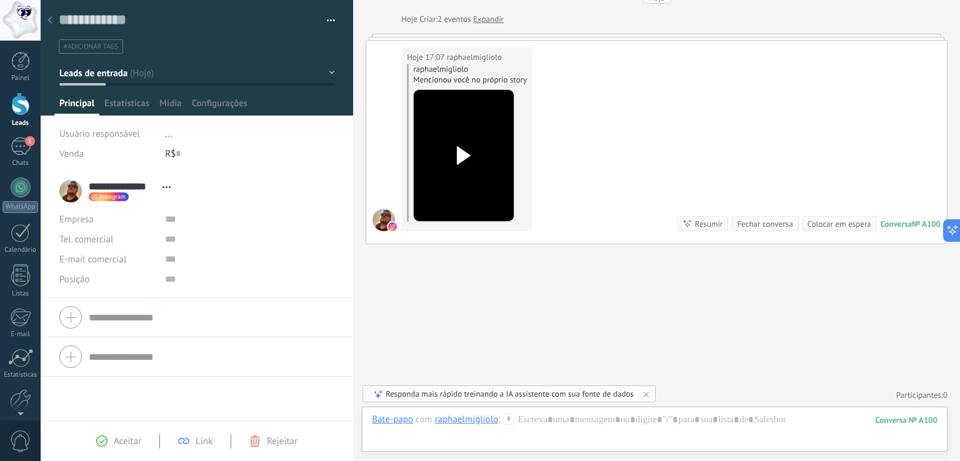
click at [25, 107] on div at bounding box center [20, 103] width 19 height 23
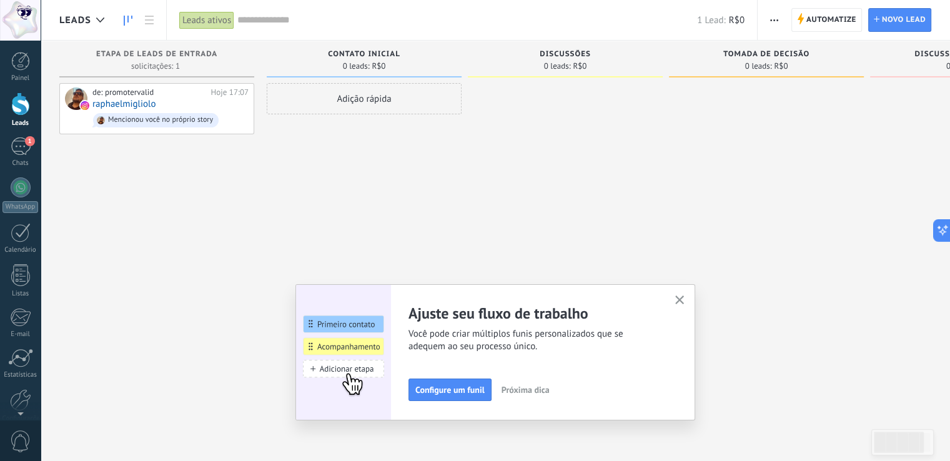
click at [685, 302] on icon "button" at bounding box center [679, 300] width 9 height 9
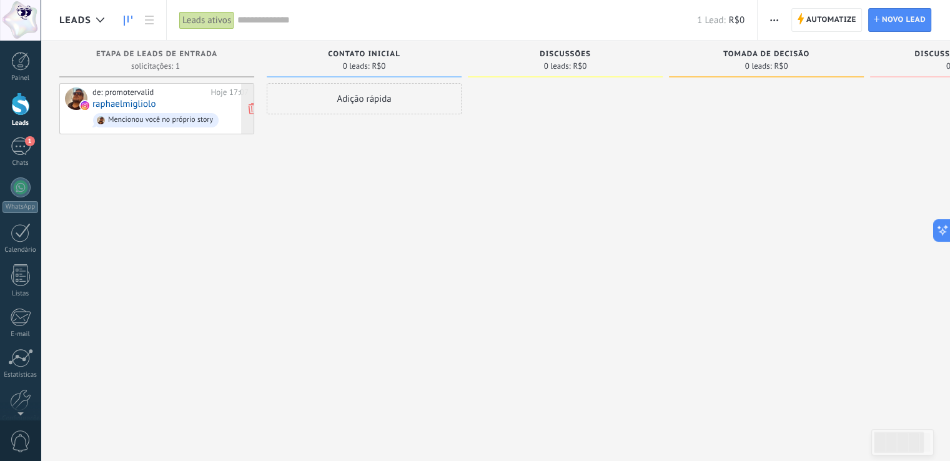
click at [185, 103] on div "de: promotervalid Hoje 17:07 raphaelmigliolo Mencionou você no próprio story" at bounding box center [170, 108] width 156 height 42
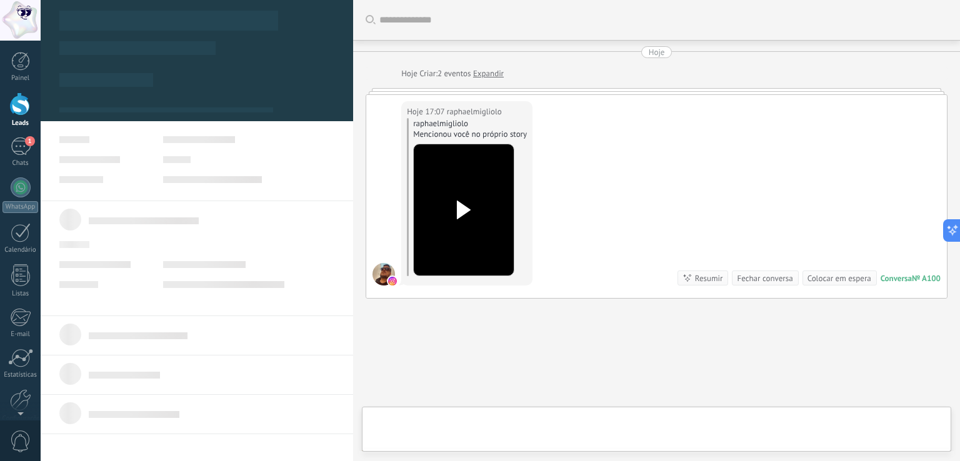
type textarea "**********"
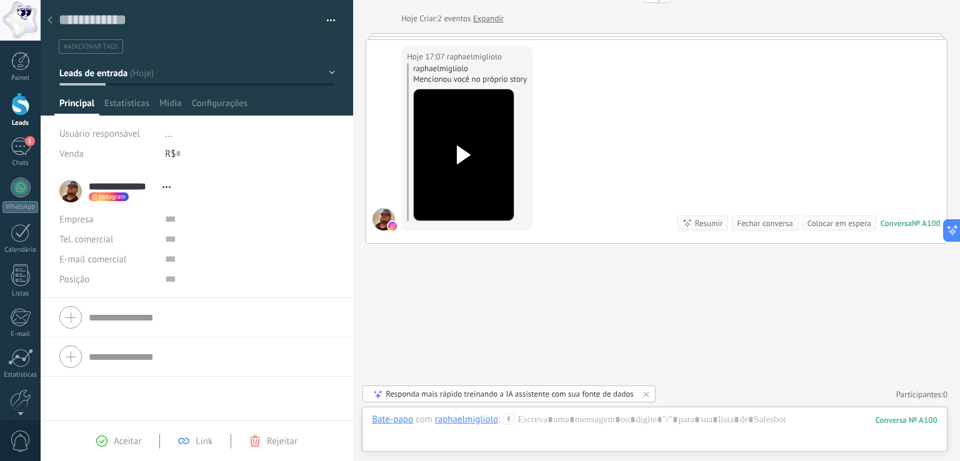
click at [473, 151] on icon at bounding box center [464, 155] width 26 height 19
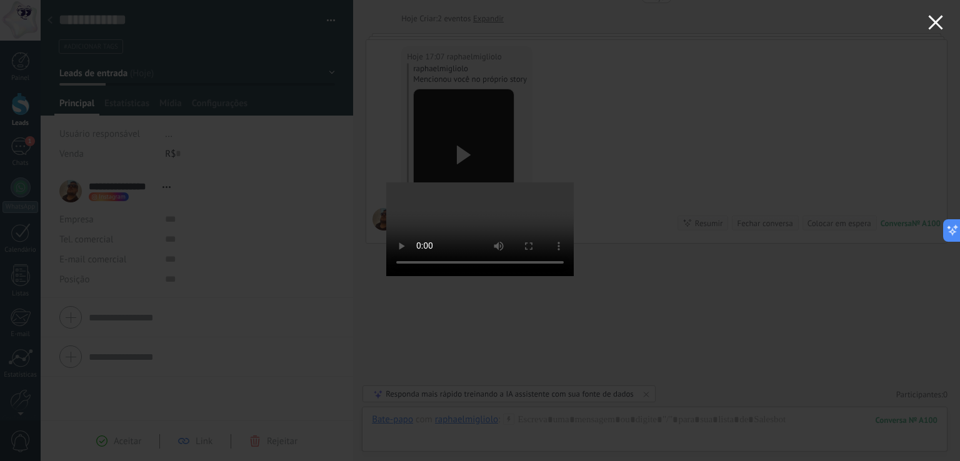
click at [942, 16] on icon "button" at bounding box center [935, 22] width 15 height 15
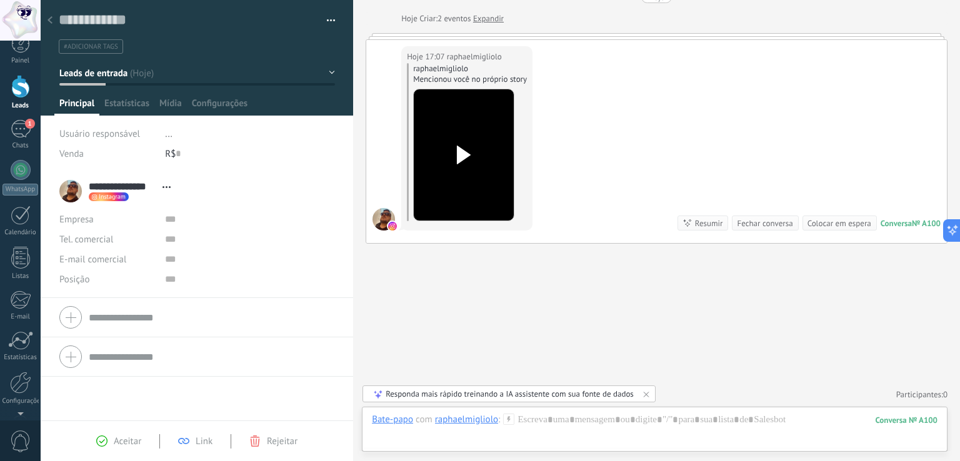
scroll to position [0, 0]
